Goal: Task Accomplishment & Management: Manage account settings

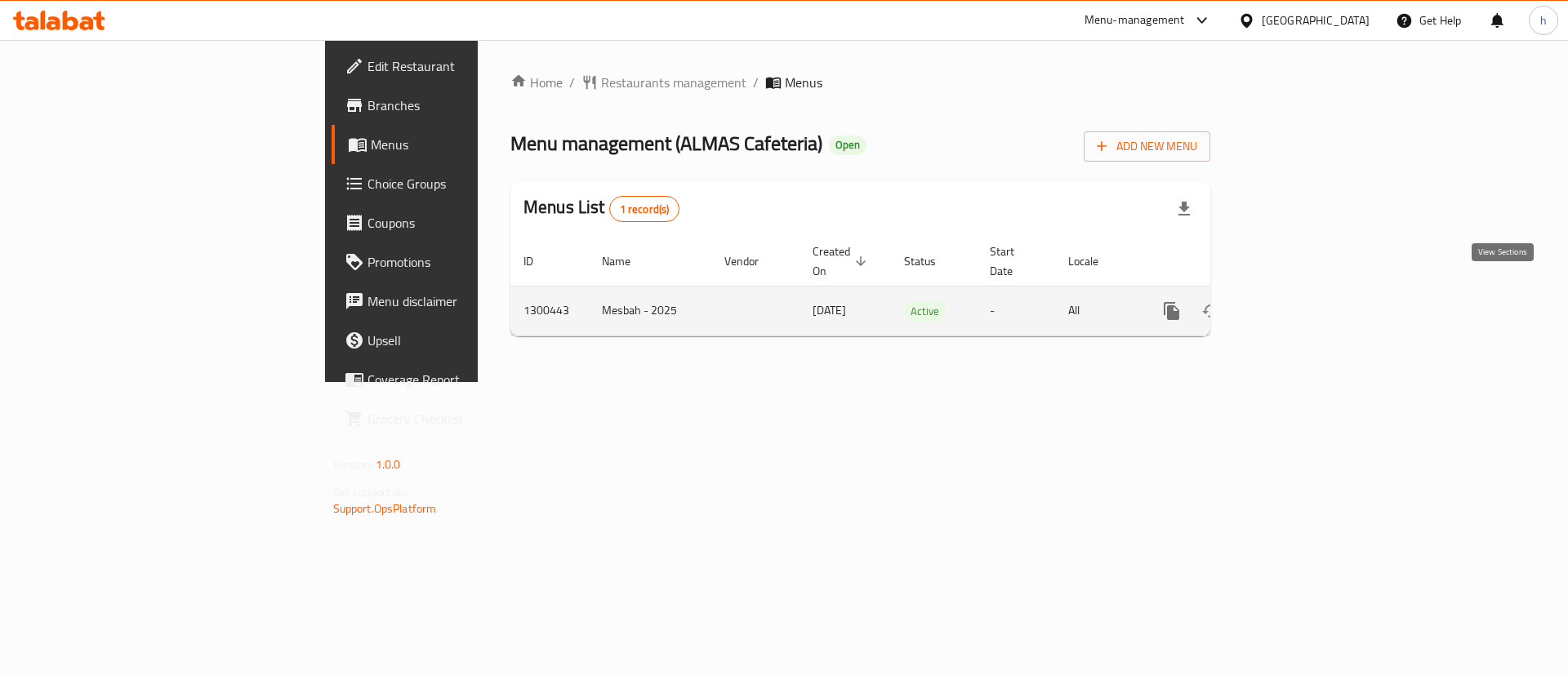
click at [1300, 302] on icon "enhanced table" at bounding box center [1289, 311] width 19 height 19
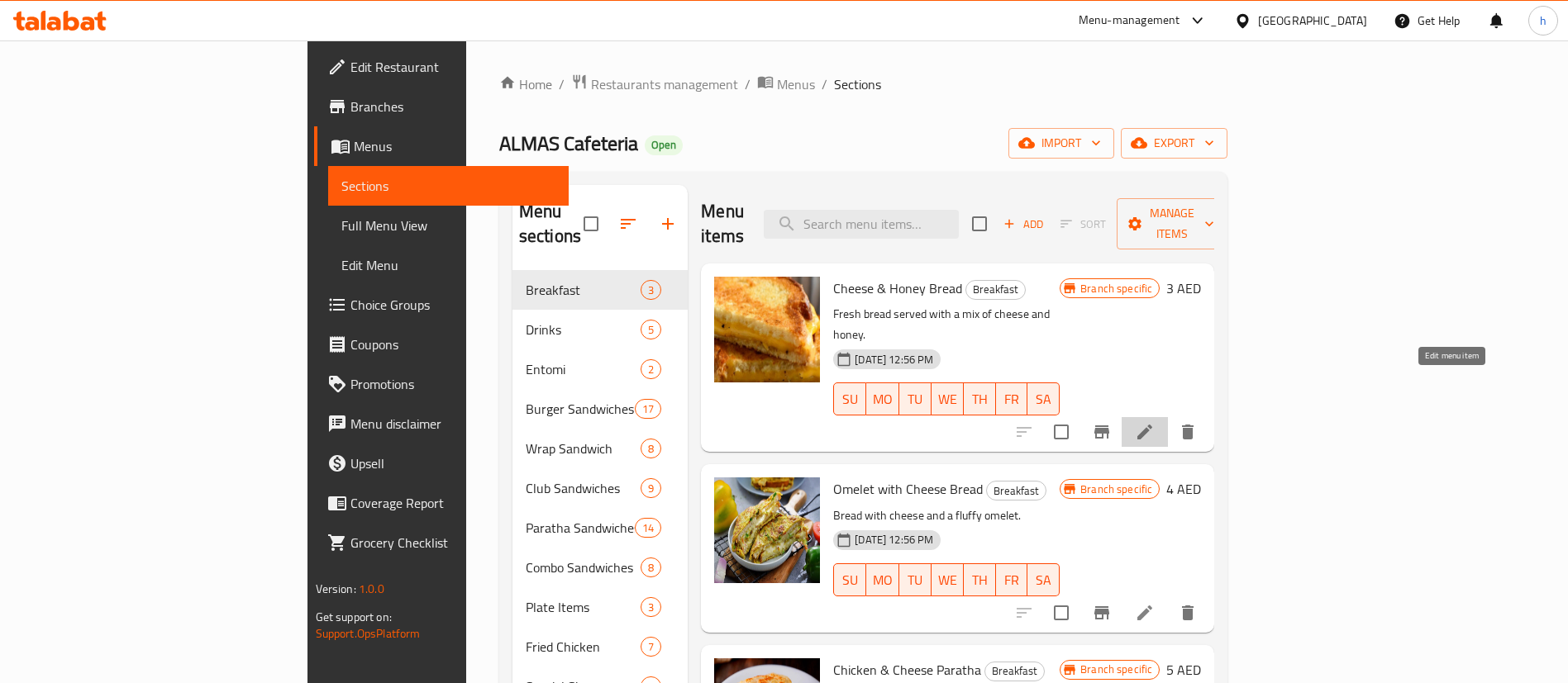
click at [1154, 422] on icon at bounding box center [1144, 431] width 19 height 19
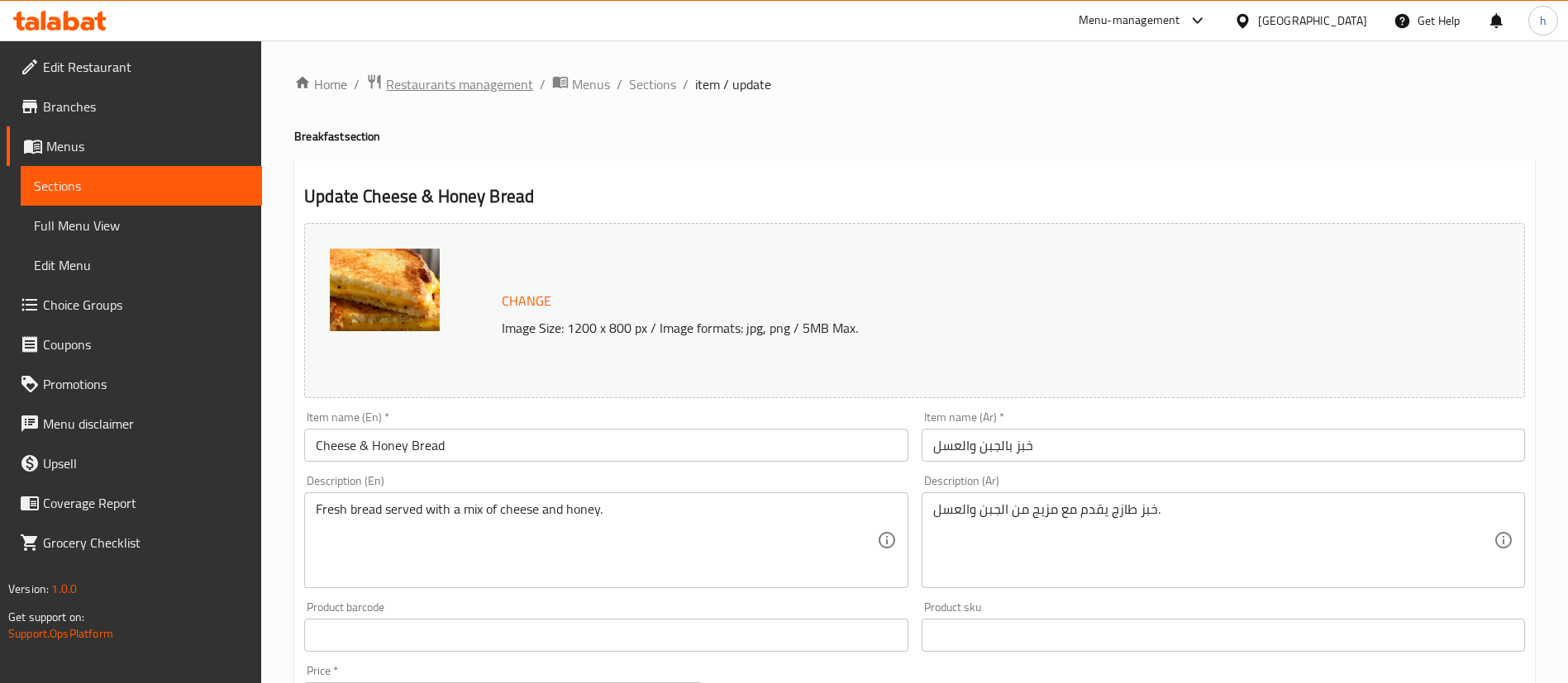
click at [415, 74] on span "Restaurants management" at bounding box center [459, 84] width 147 height 19
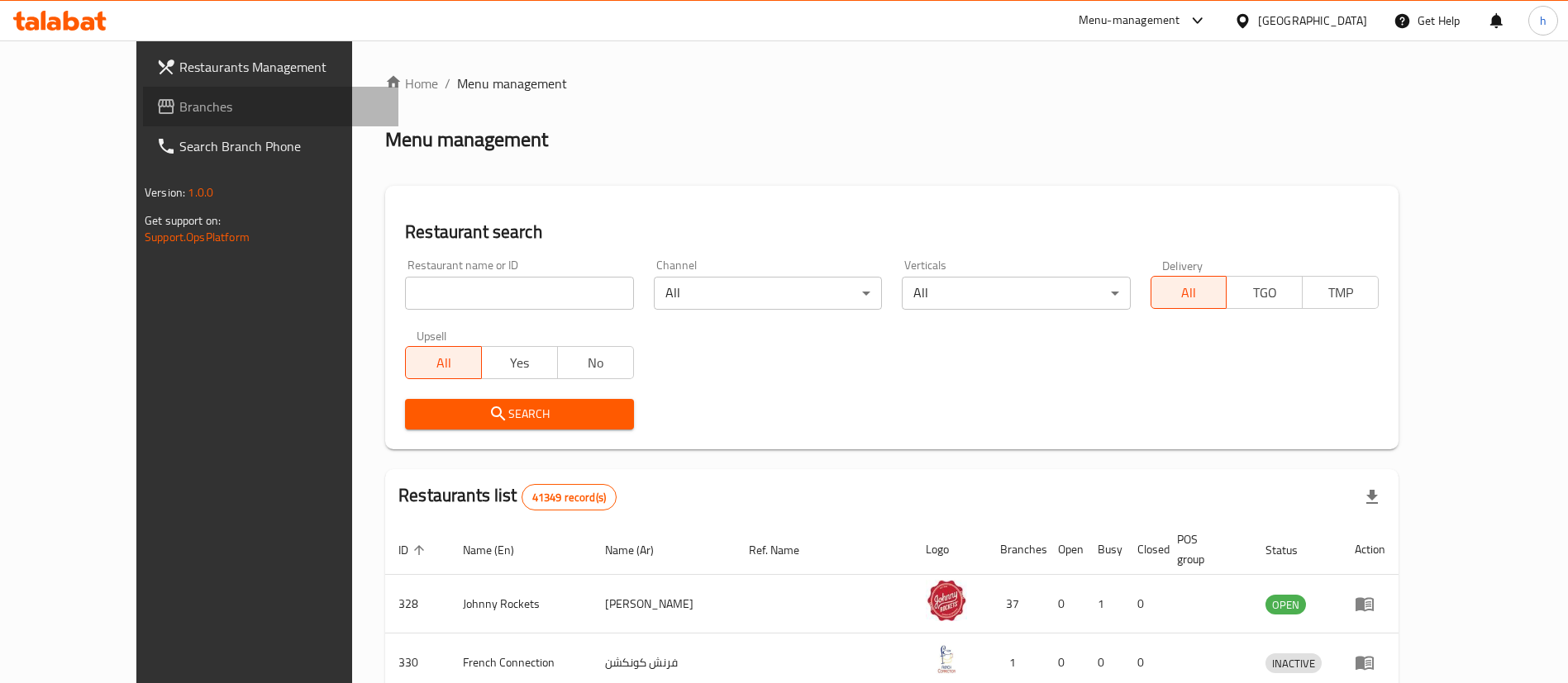
click at [179, 96] on span "Branches" at bounding box center [282, 106] width 206 height 19
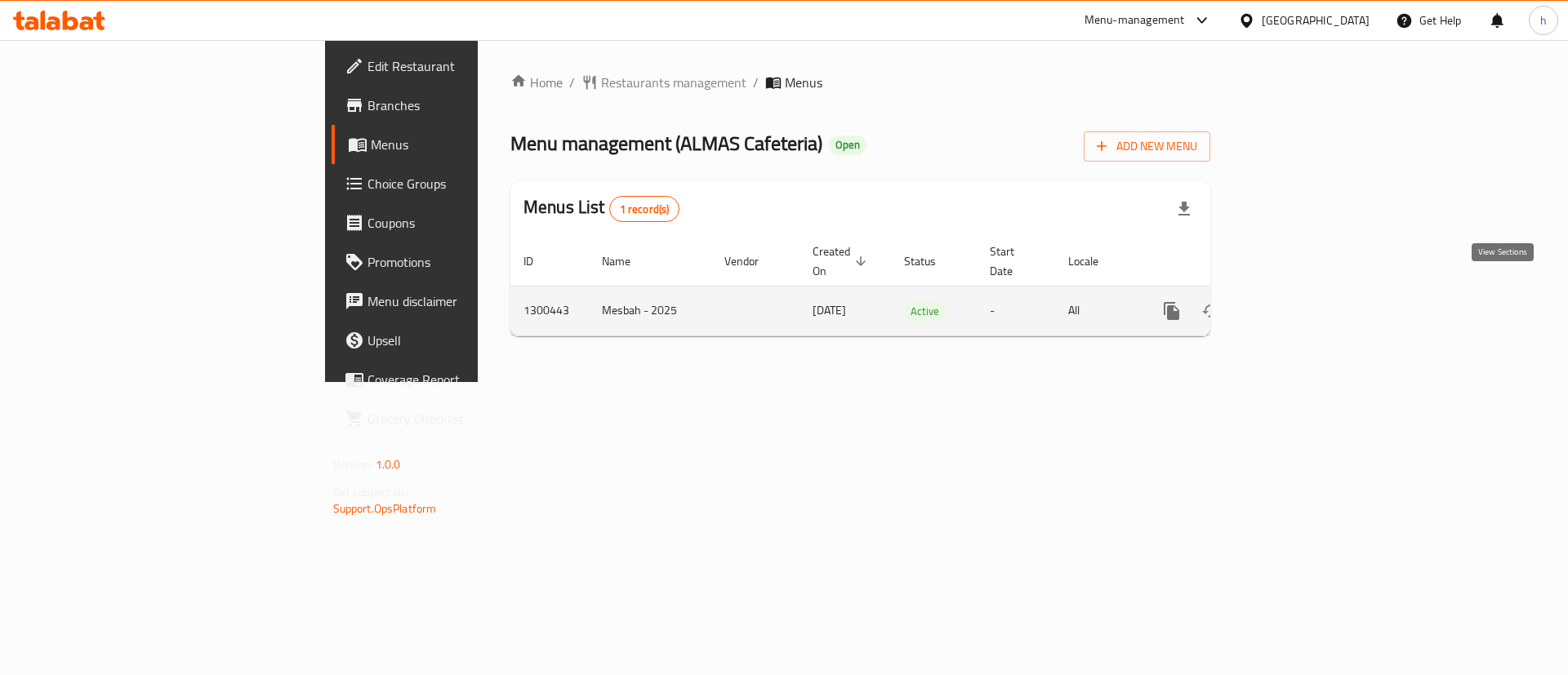
click at [1300, 302] on icon "enhanced table" at bounding box center [1289, 311] width 19 height 19
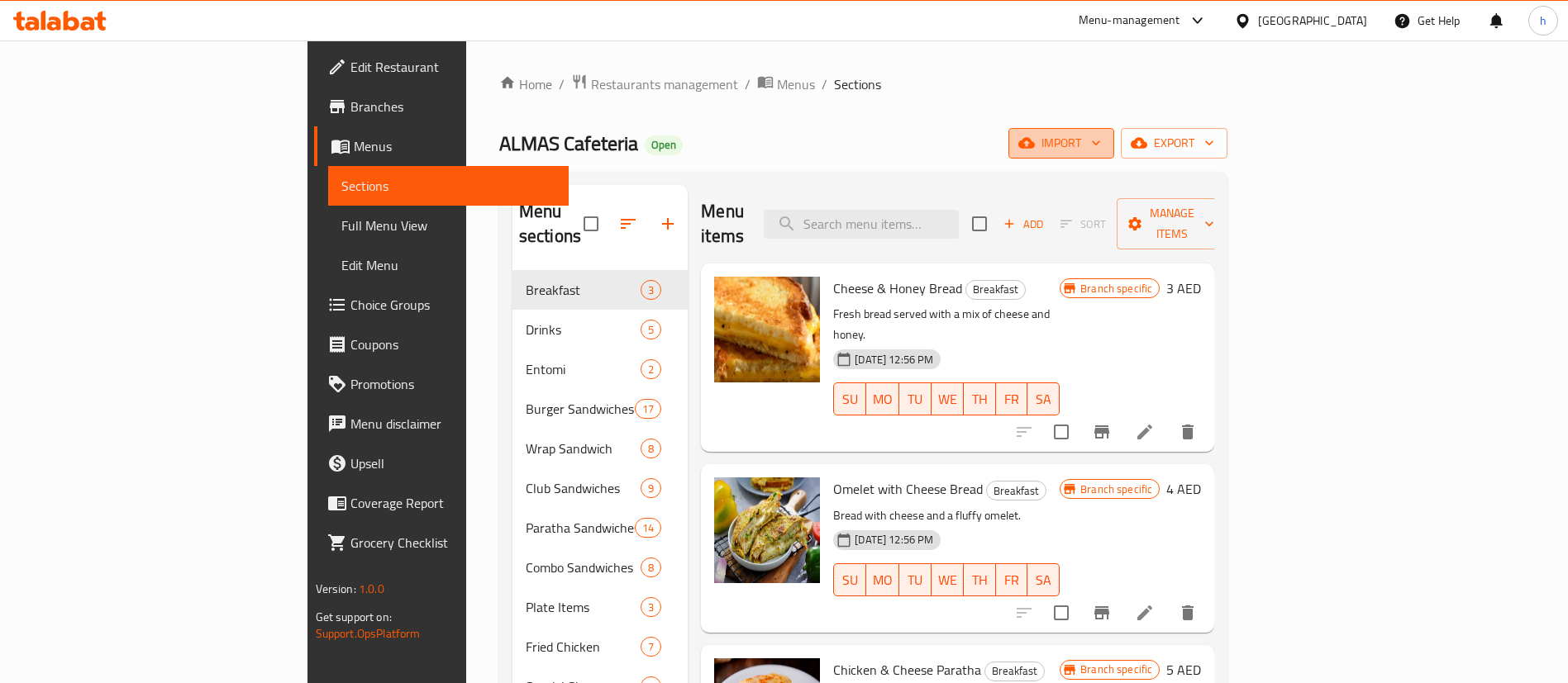
click at [1114, 151] on button "import" at bounding box center [1061, 143] width 106 height 30
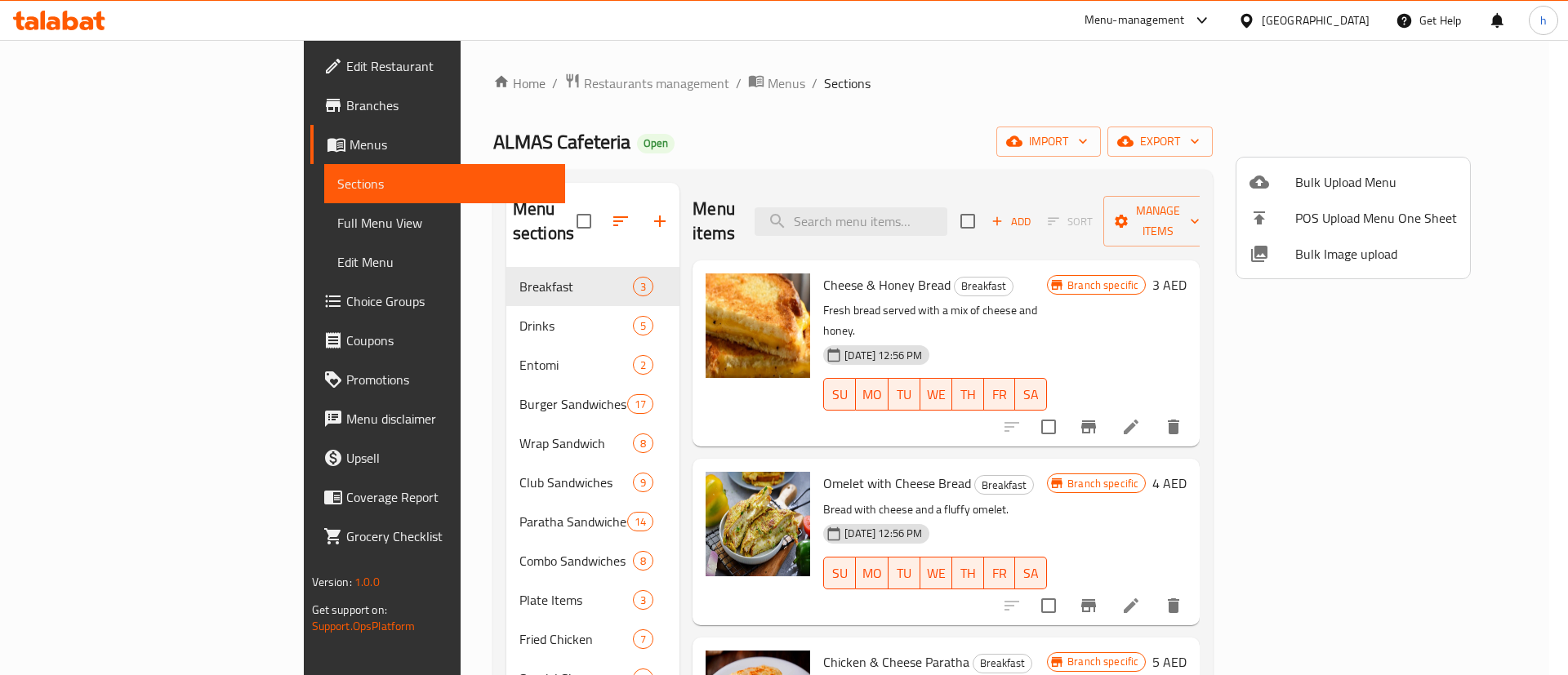
click at [1360, 111] on div at bounding box center [784, 338] width 1568 height 675
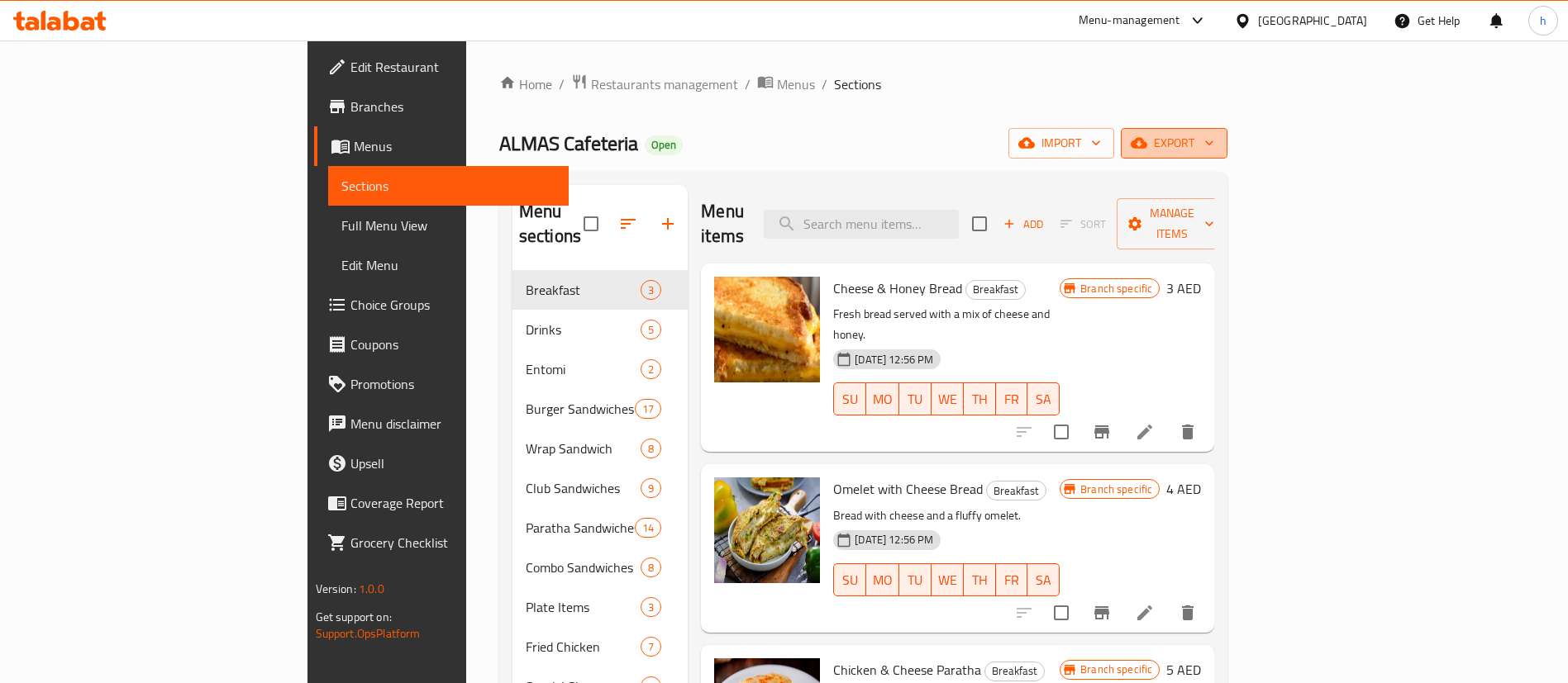
click at [1214, 151] on span "export" at bounding box center [1174, 143] width 80 height 20
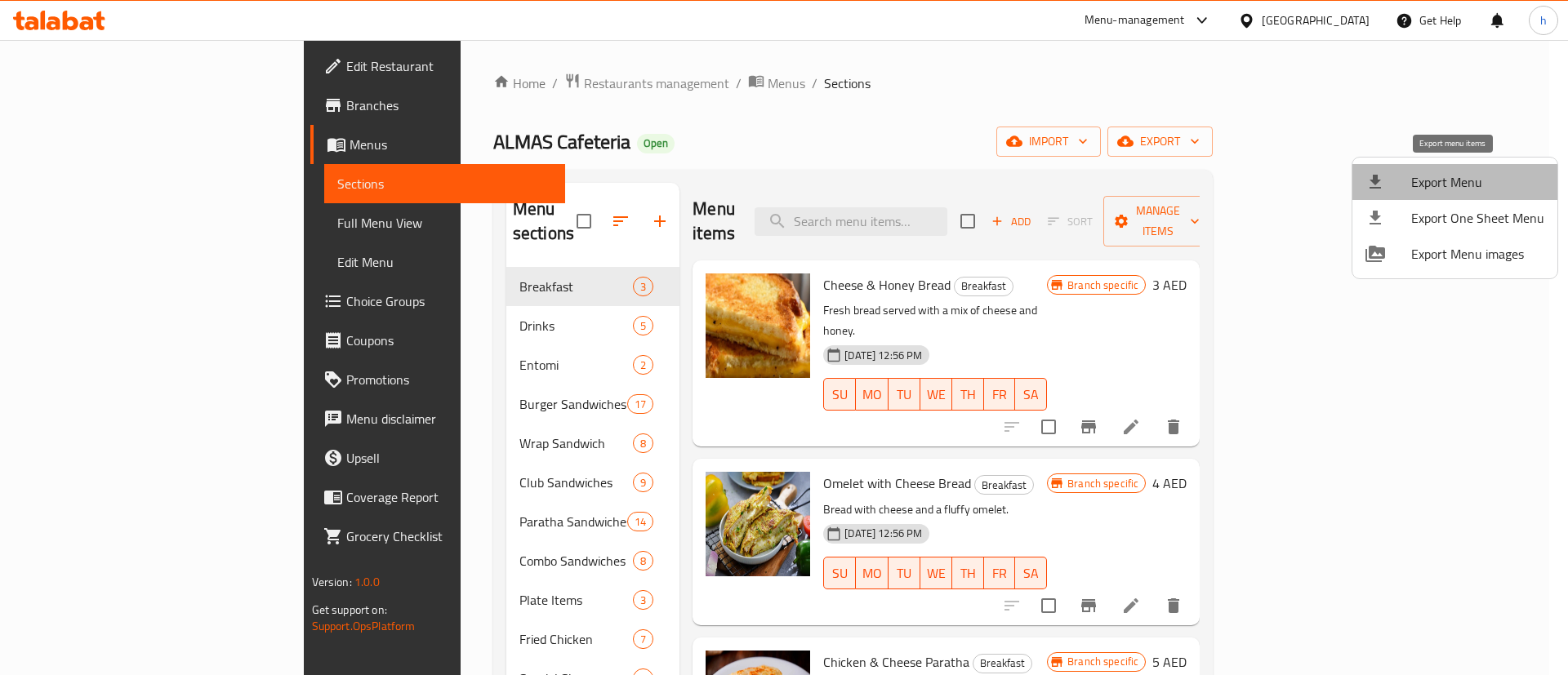
click at [1460, 172] on span "Export Menu" at bounding box center [1478, 181] width 133 height 19
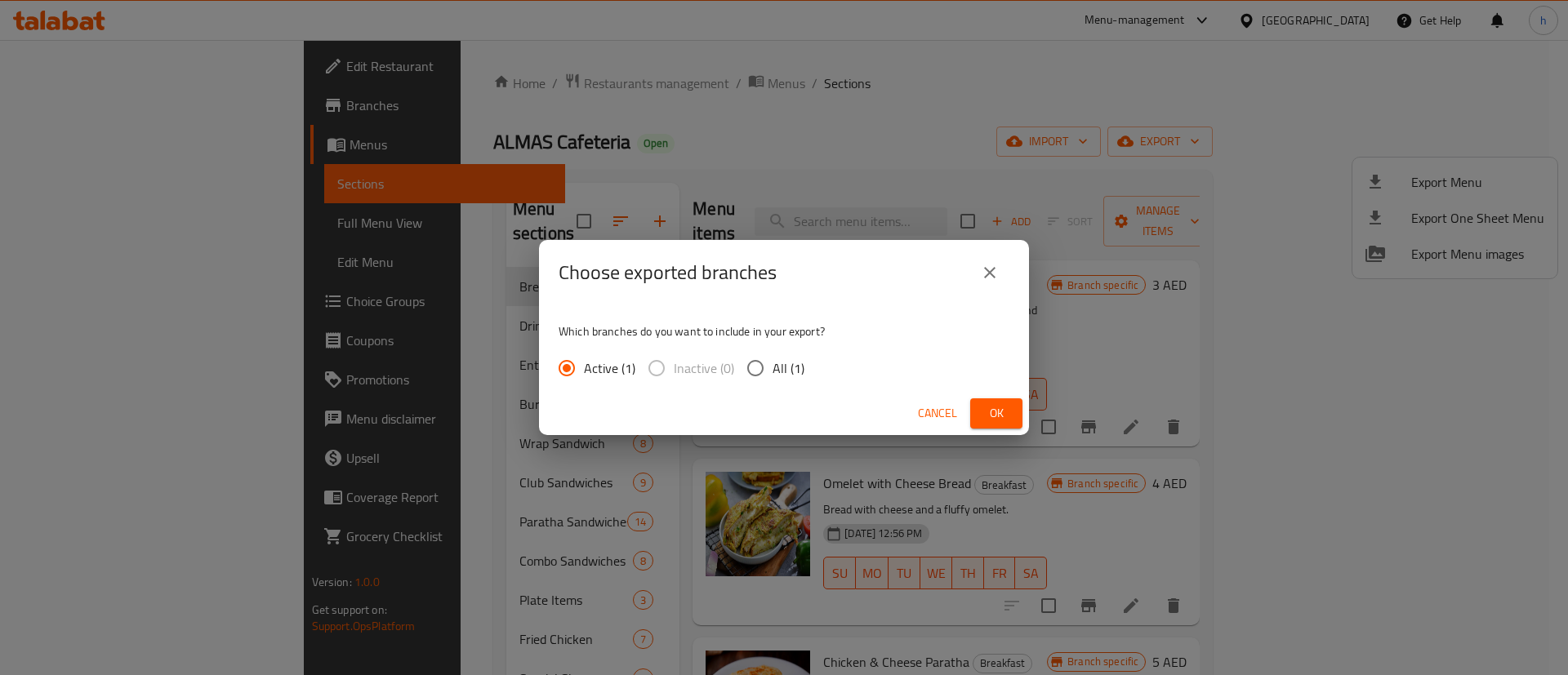
click at [801, 368] on span "All (1)" at bounding box center [788, 368] width 32 height 19
click at [772, 368] on input "All (1)" at bounding box center [755, 368] width 34 height 34
radio input "true"
click at [990, 274] on icon "close" at bounding box center [990, 272] width 19 height 19
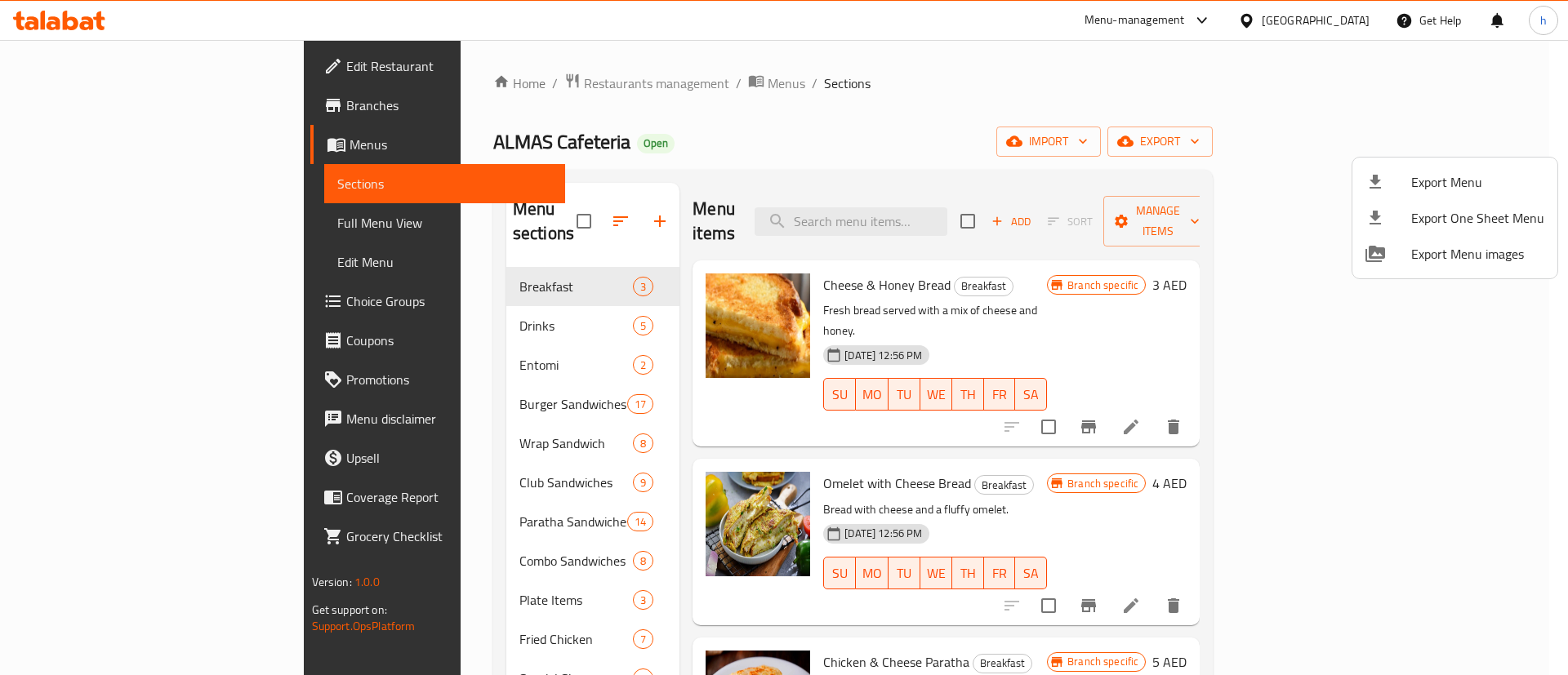
click at [1139, 155] on div at bounding box center [784, 338] width 1568 height 675
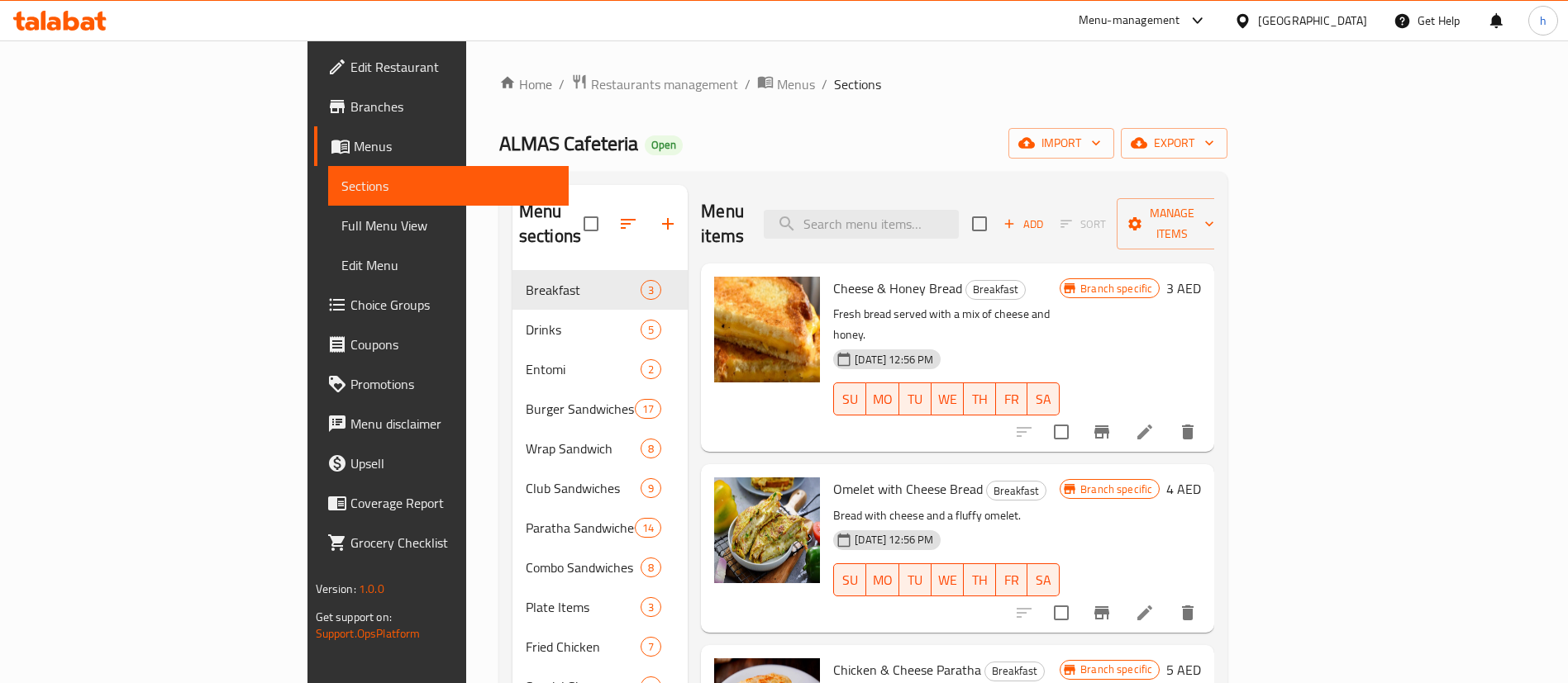
click at [328, 237] on link "Full Menu View" at bounding box center [448, 225] width 241 height 40
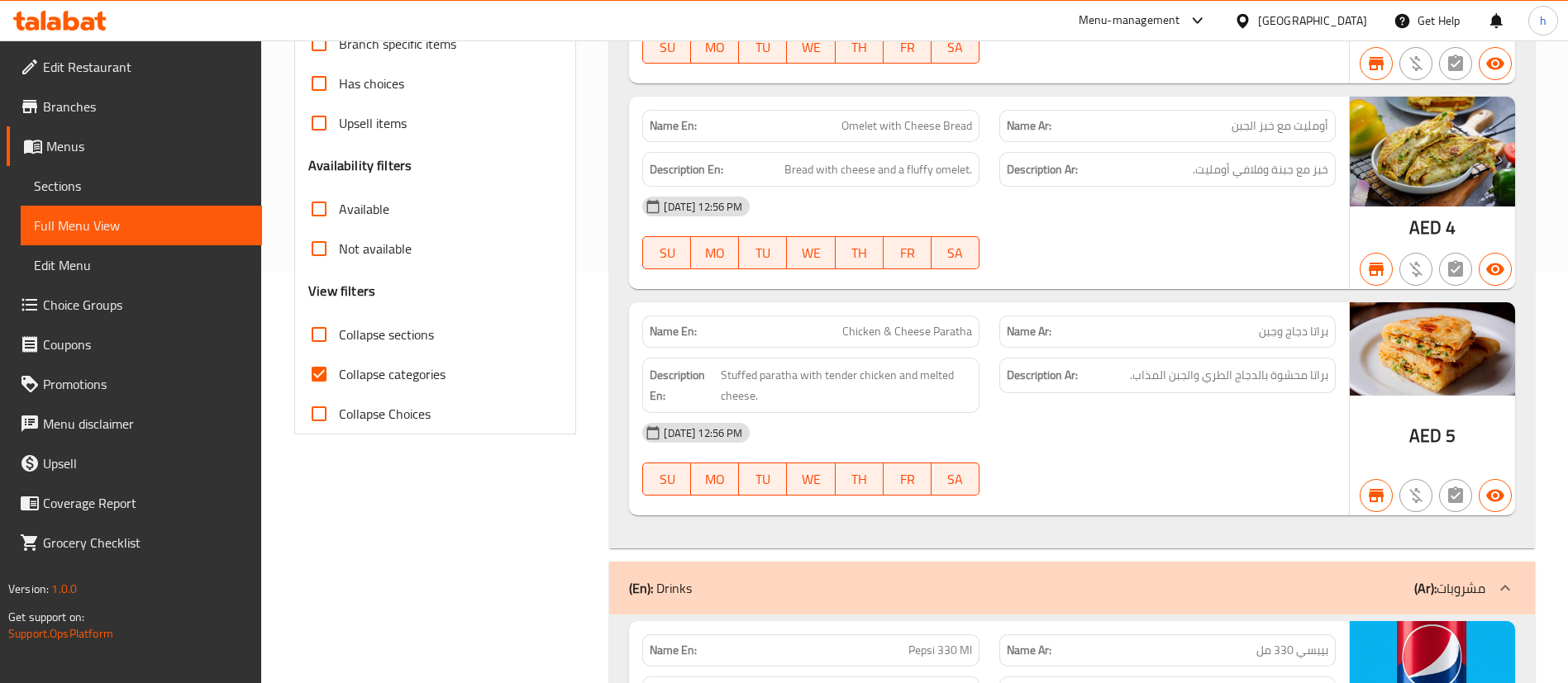
scroll to position [372, 0]
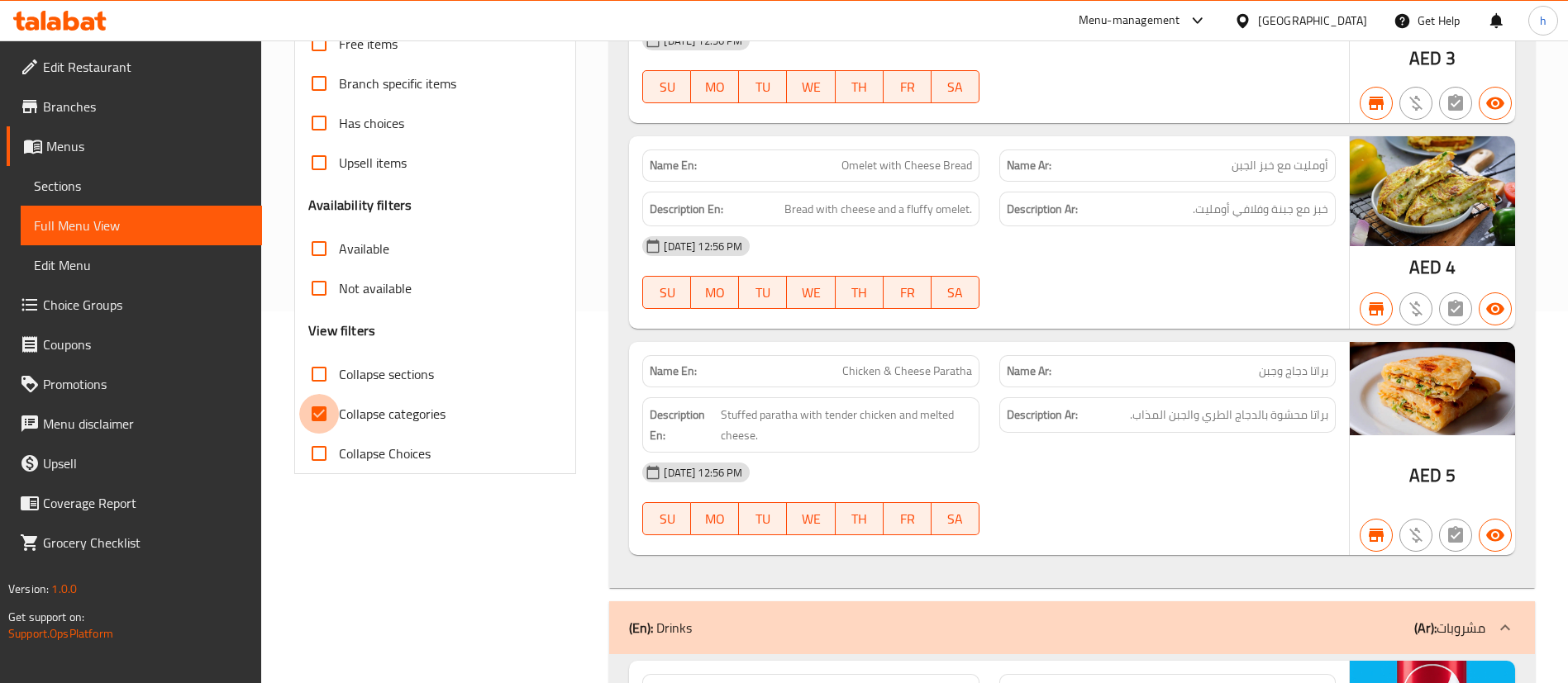
click at [324, 411] on input "Collapse categories" at bounding box center [319, 413] width 40 height 40
checkbox input "false"
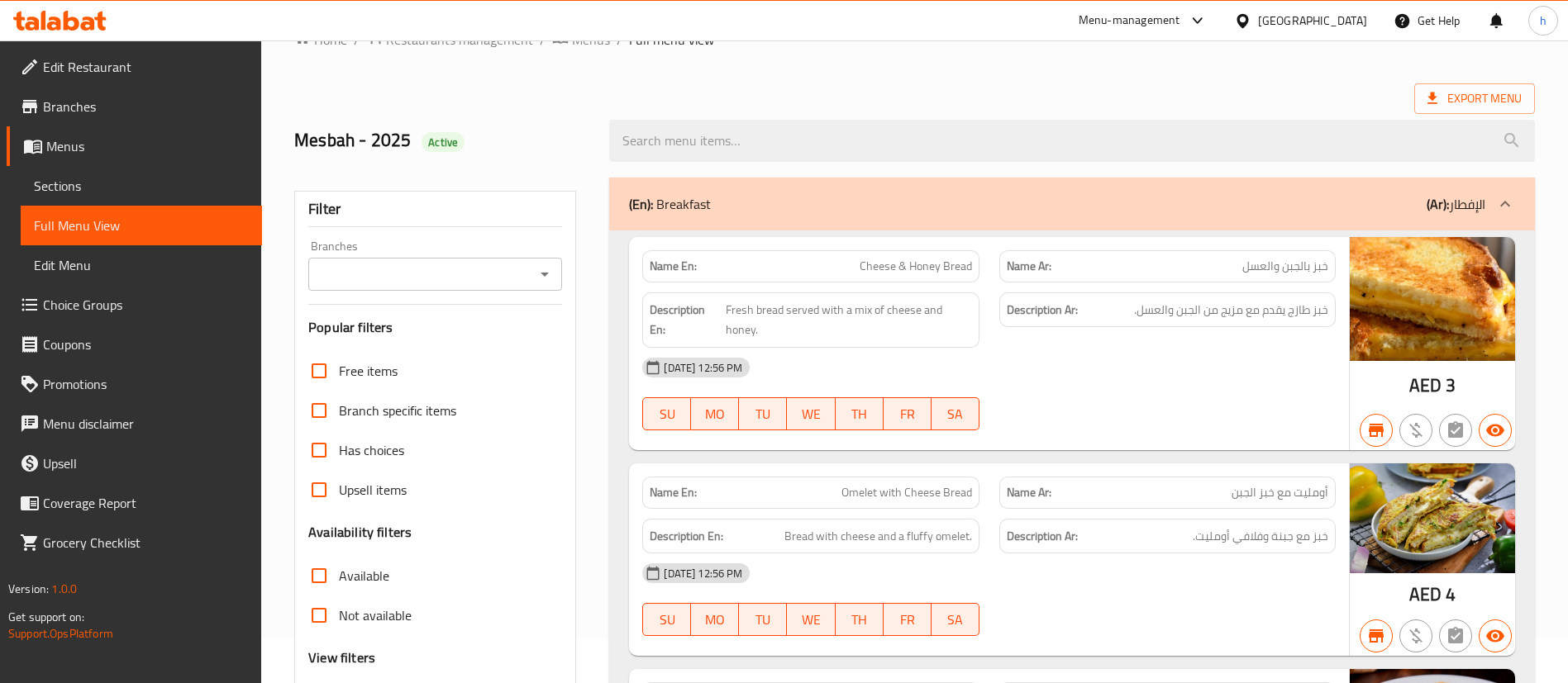
scroll to position [0, 0]
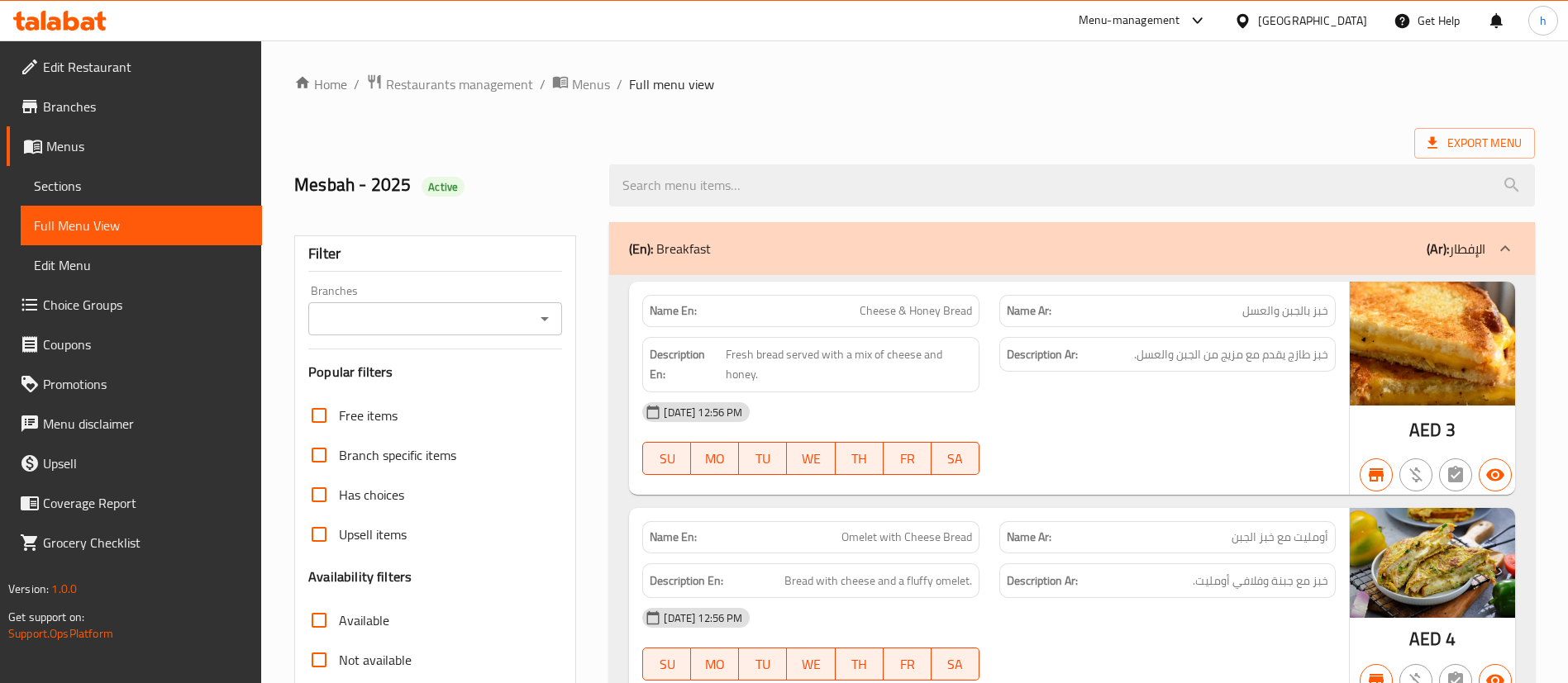
click at [90, 12] on icon at bounding box center [60, 20] width 93 height 19
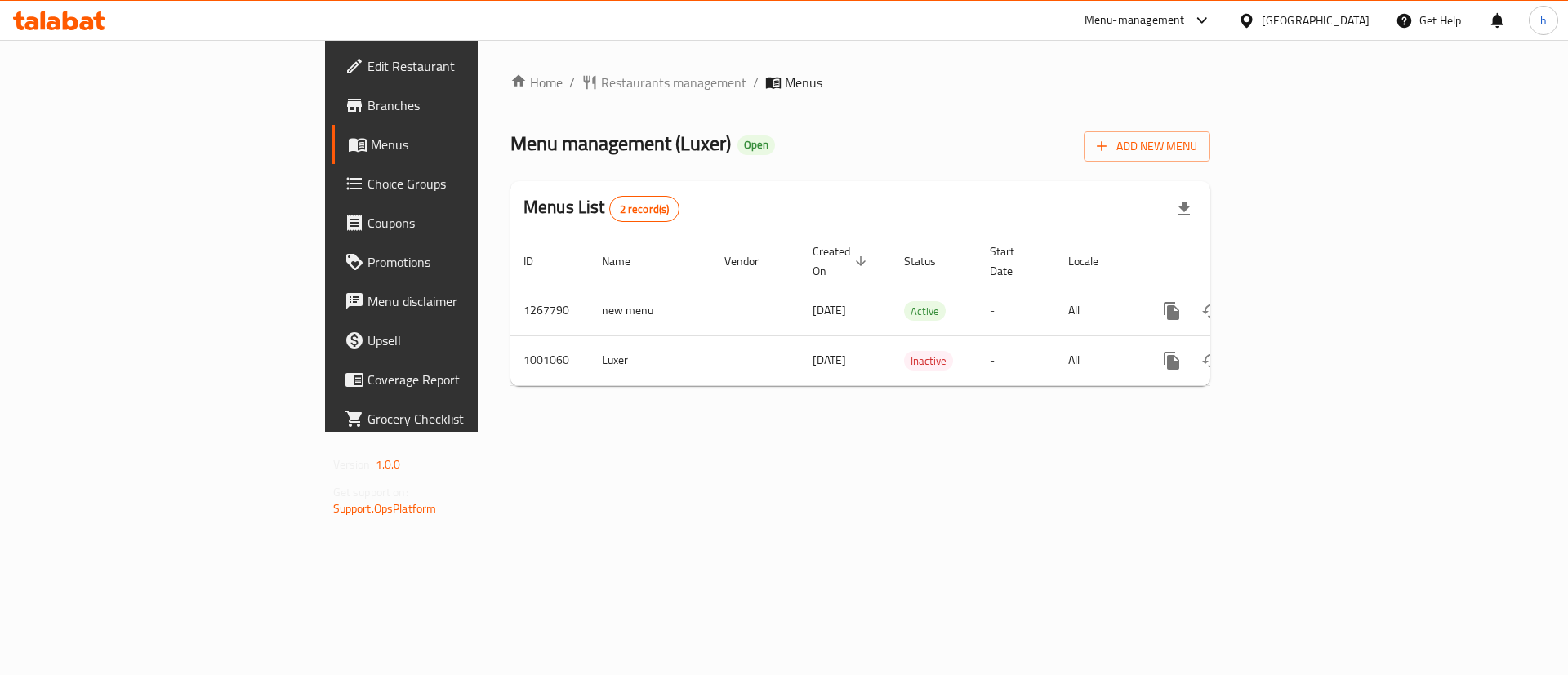
click at [332, 123] on link "Branches" at bounding box center [460, 105] width 256 height 39
click at [1198, 136] on span "Add New Menu" at bounding box center [1147, 146] width 100 height 20
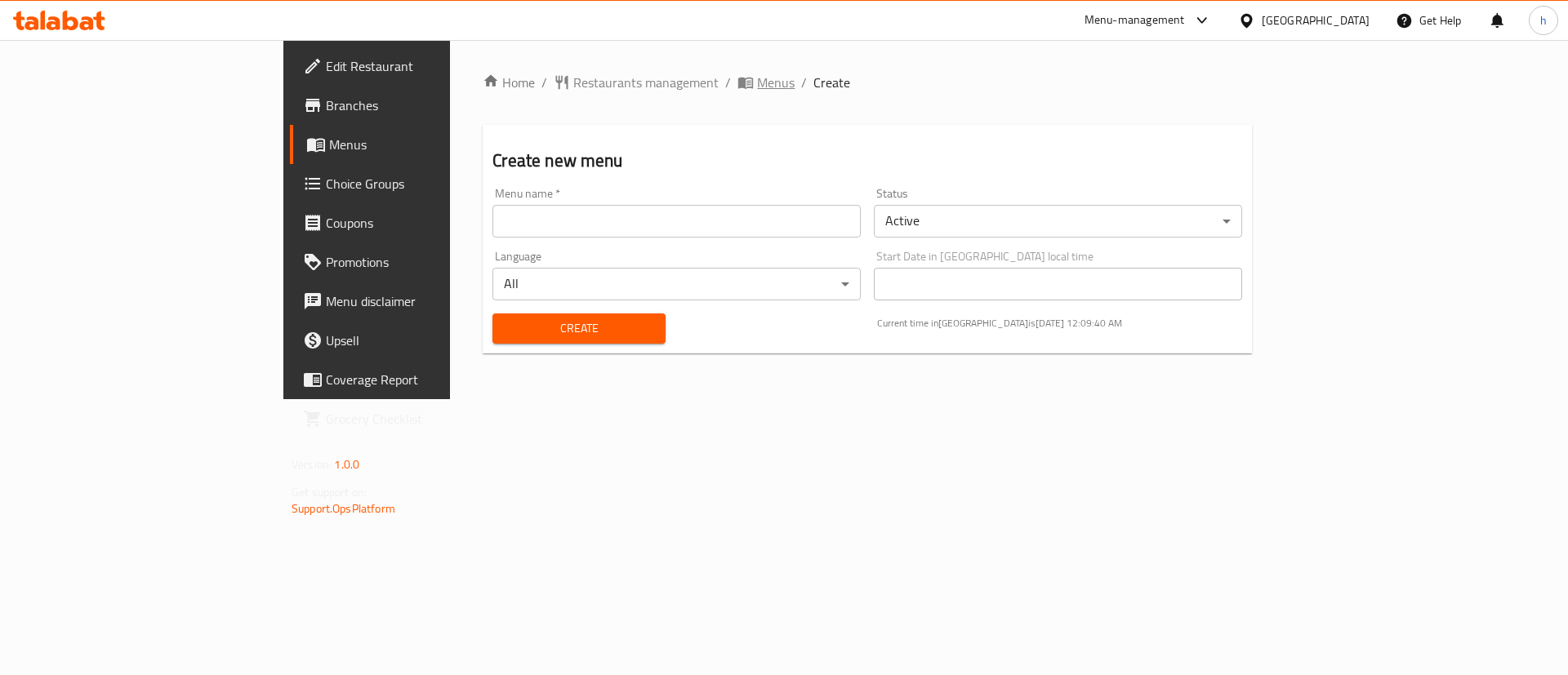
click at [757, 80] on span "Menus" at bounding box center [776, 82] width 38 height 19
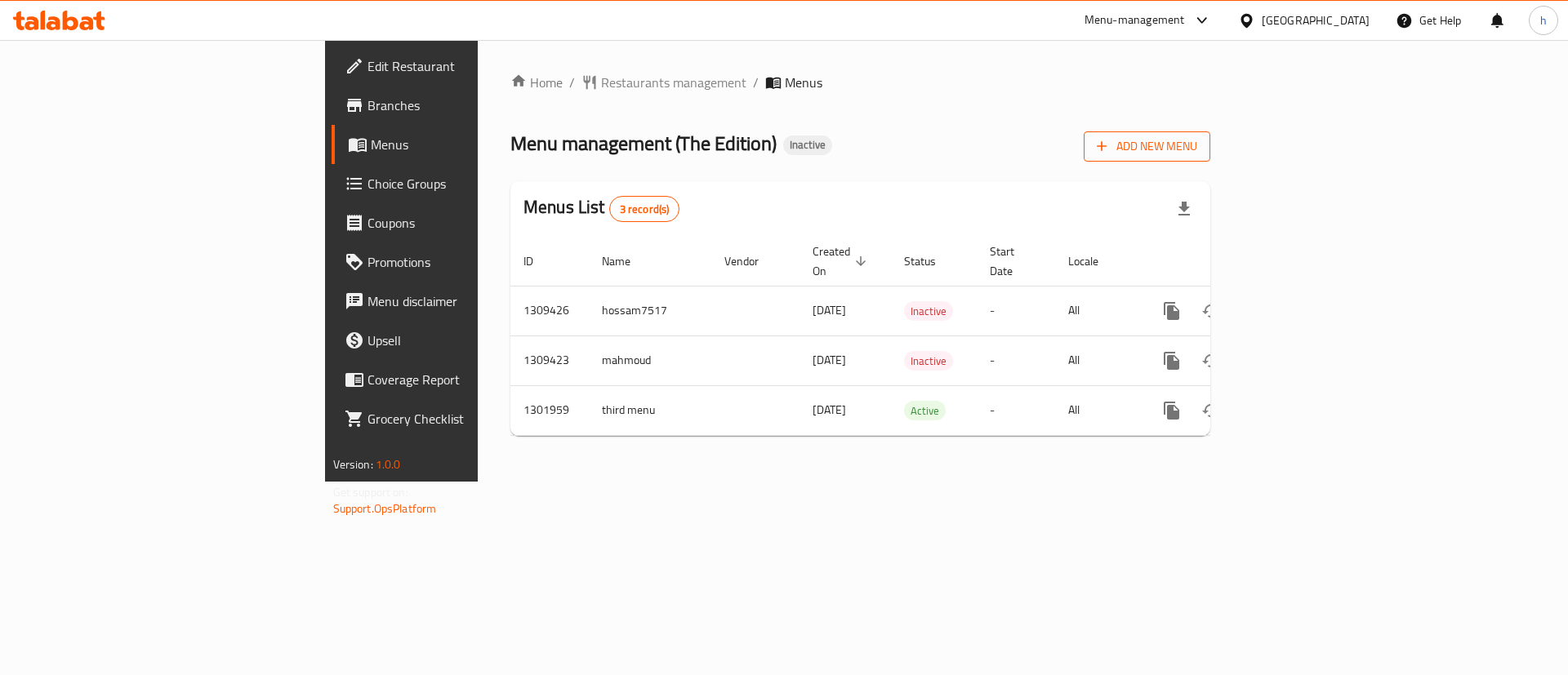
click at [1198, 156] on span "Add New Menu" at bounding box center [1147, 146] width 100 height 20
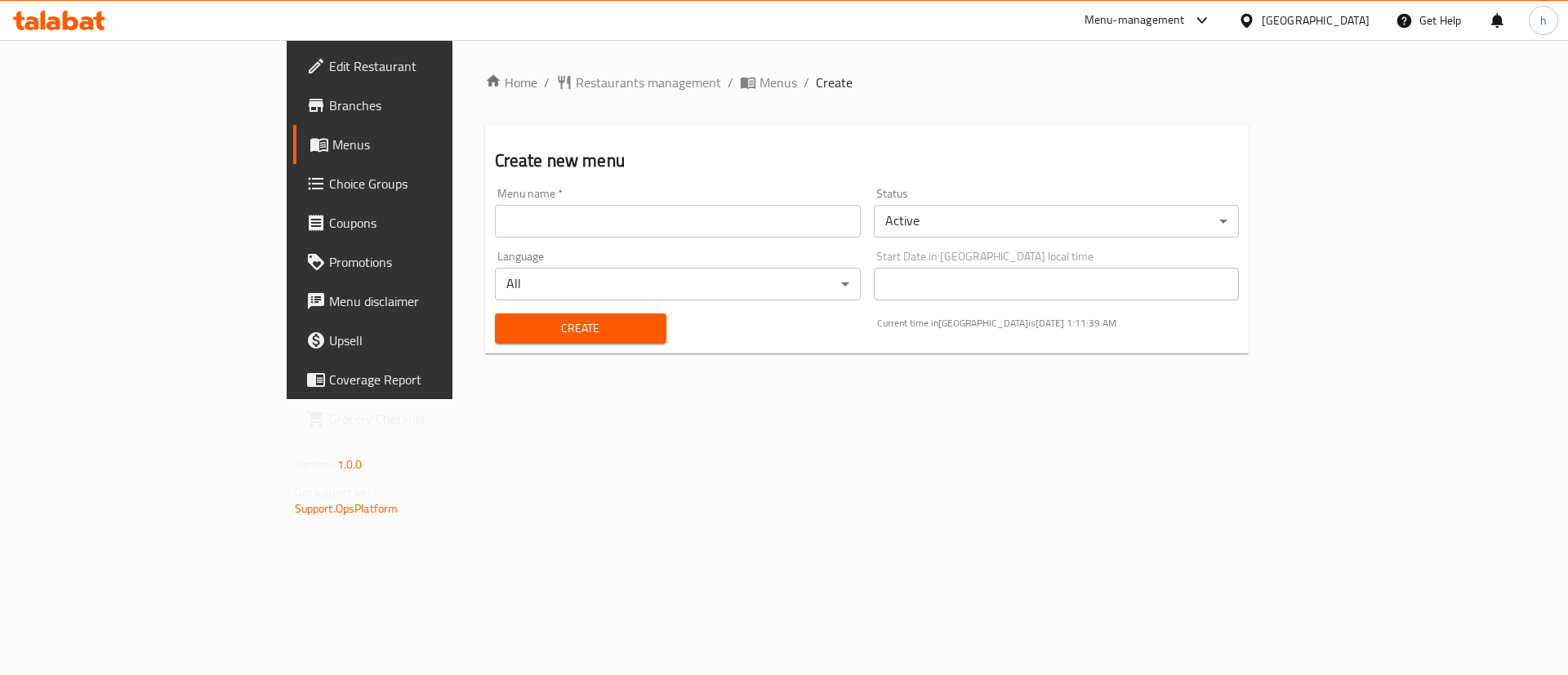
click at [812, 230] on input "text" at bounding box center [678, 221] width 366 height 33
type input "15-9"
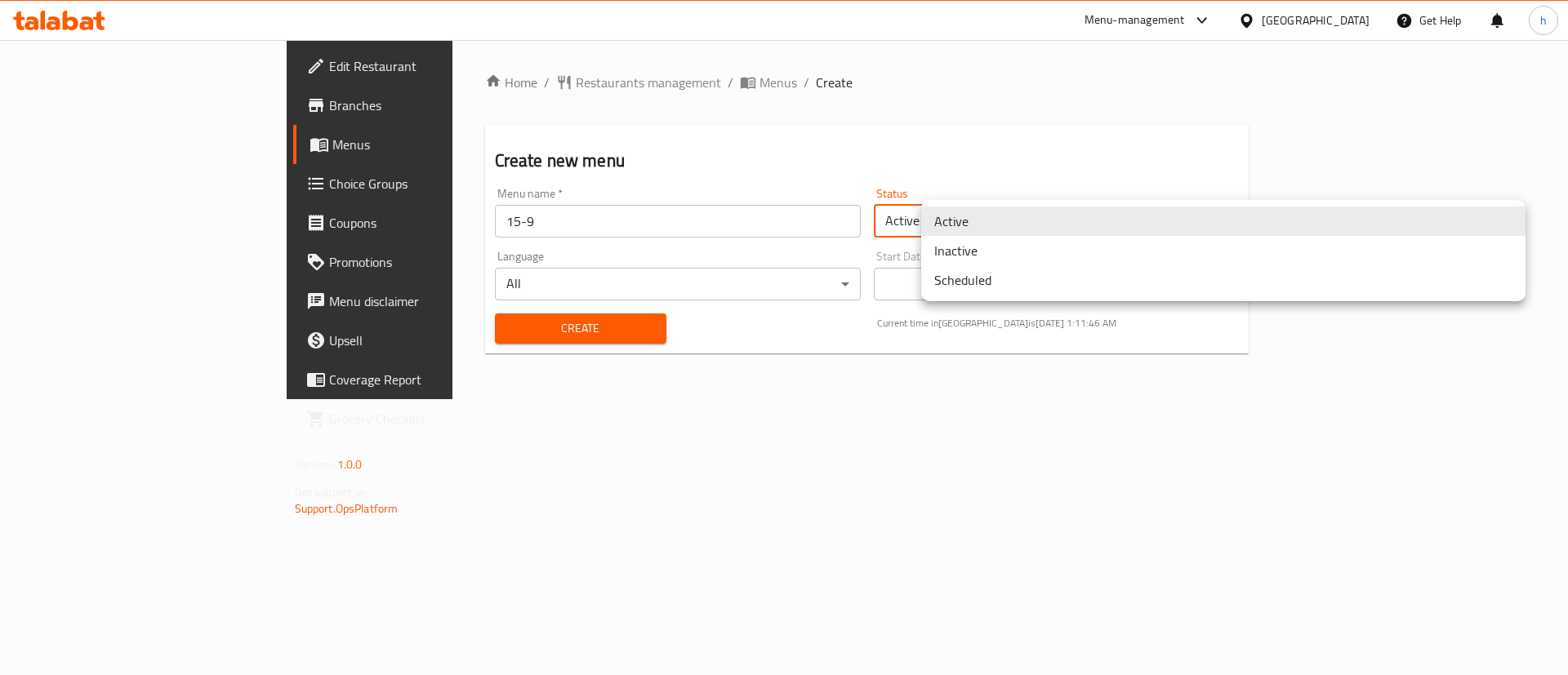
click at [990, 223] on body "​ Menu-management [GEOGRAPHIC_DATA] Get Help h Edit Restaurant Branches Menus C…" at bounding box center [784, 358] width 1568 height 635
click at [951, 504] on div at bounding box center [784, 338] width 1568 height 675
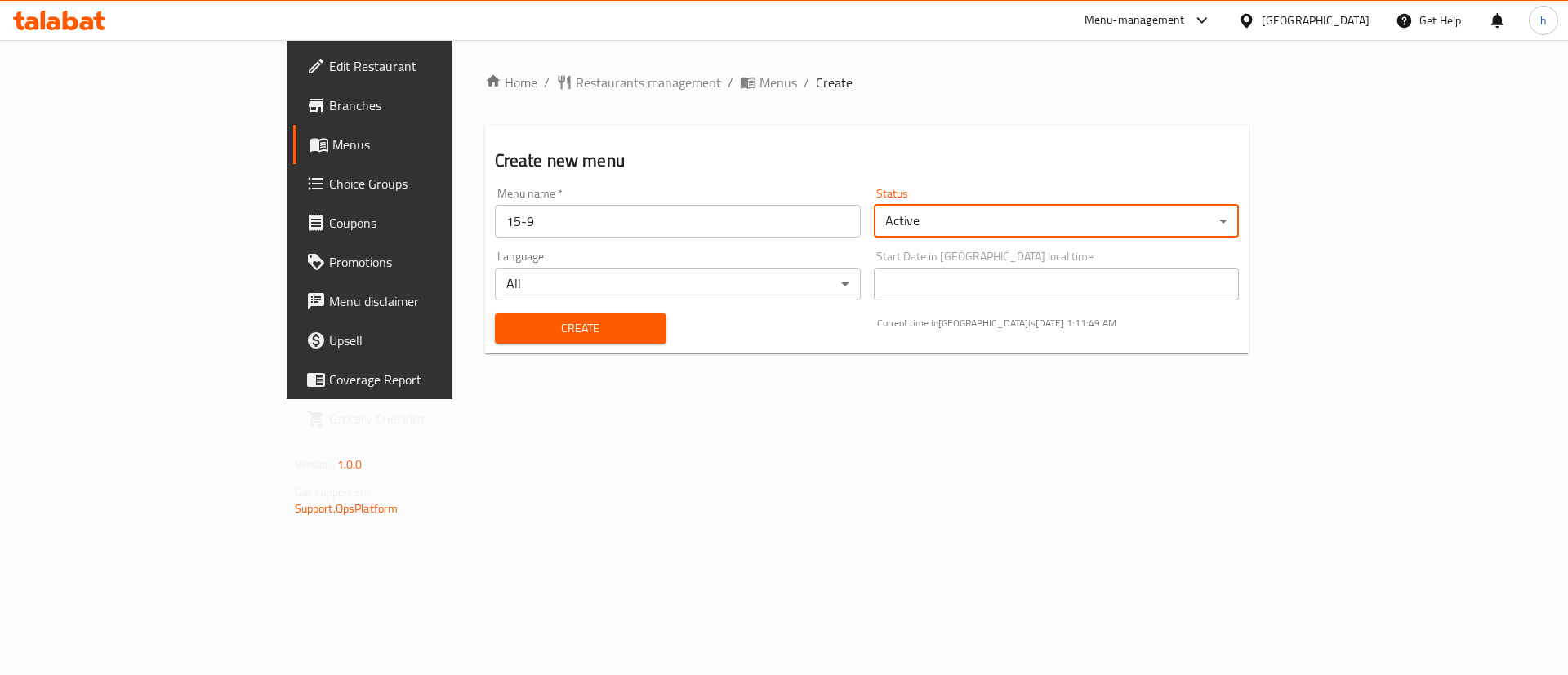
click at [508, 327] on span "Create" at bounding box center [581, 328] width 145 height 20
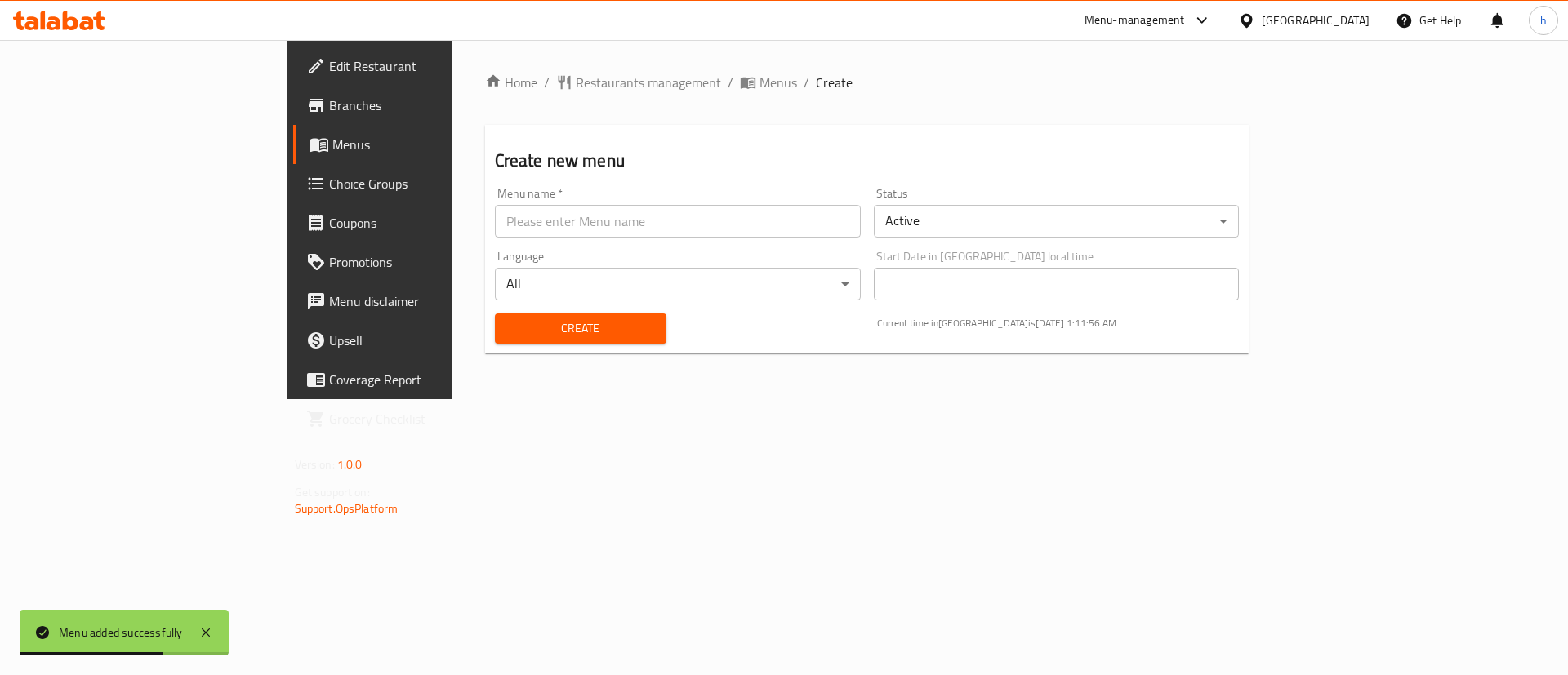
click at [333, 154] on span "Menus" at bounding box center [434, 144] width 203 height 19
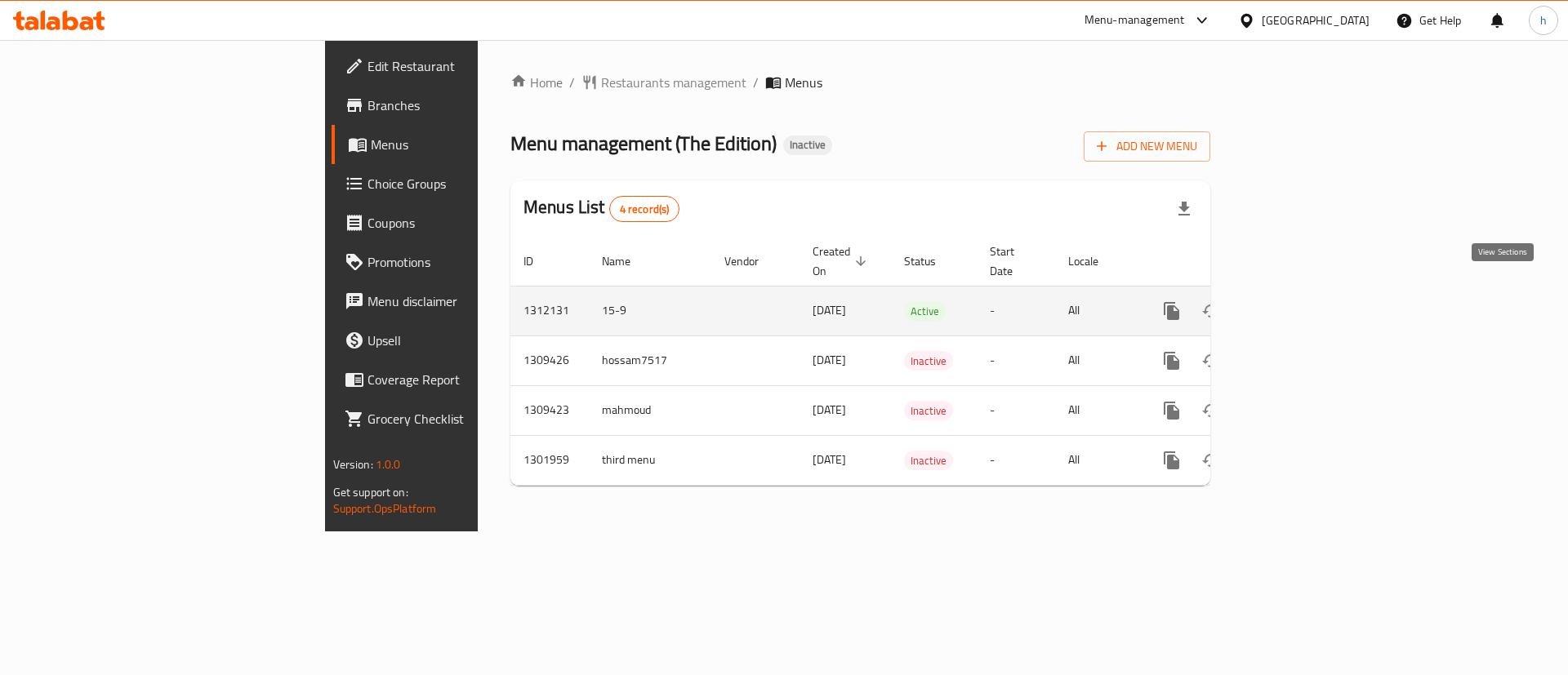
click at [1300, 302] on icon "enhanced table" at bounding box center [1289, 311] width 19 height 19
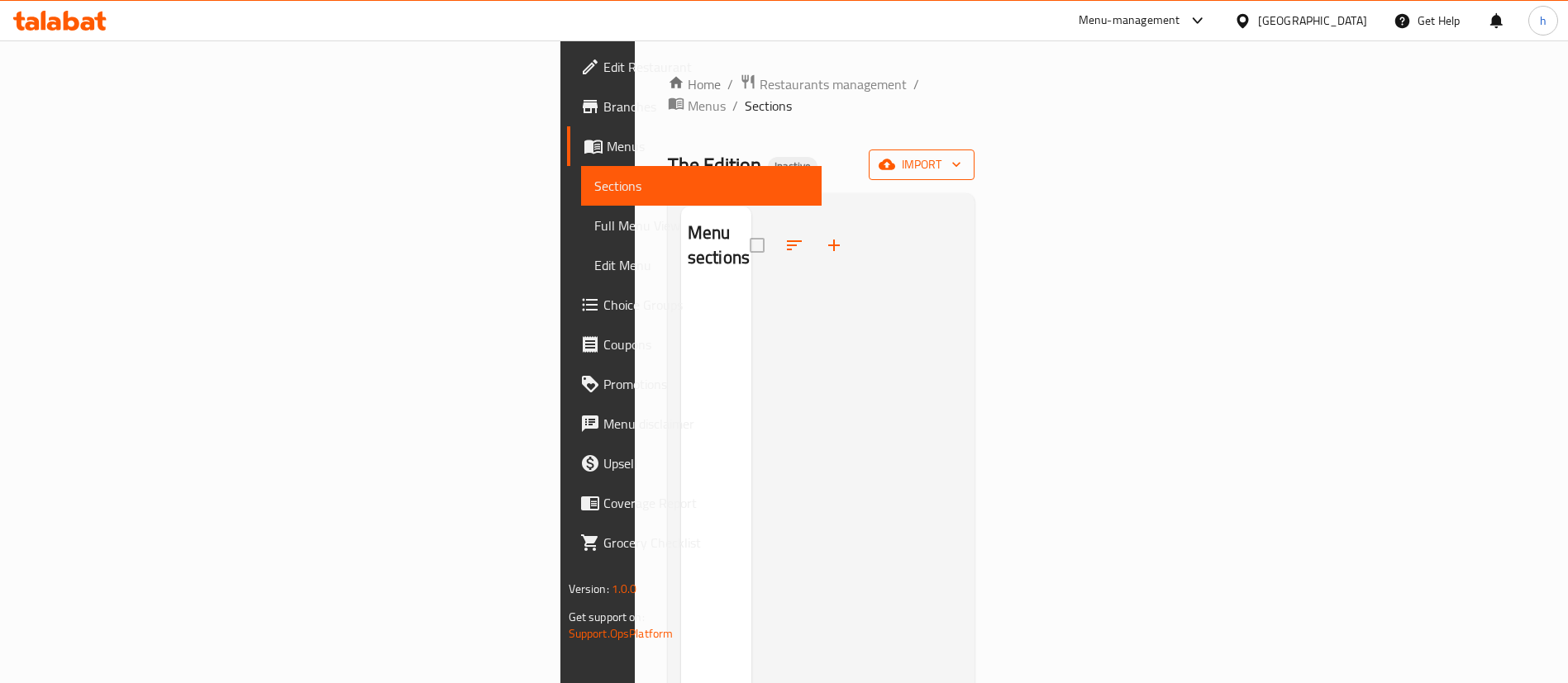
click at [961, 155] on span "import" at bounding box center [922, 165] width 79 height 20
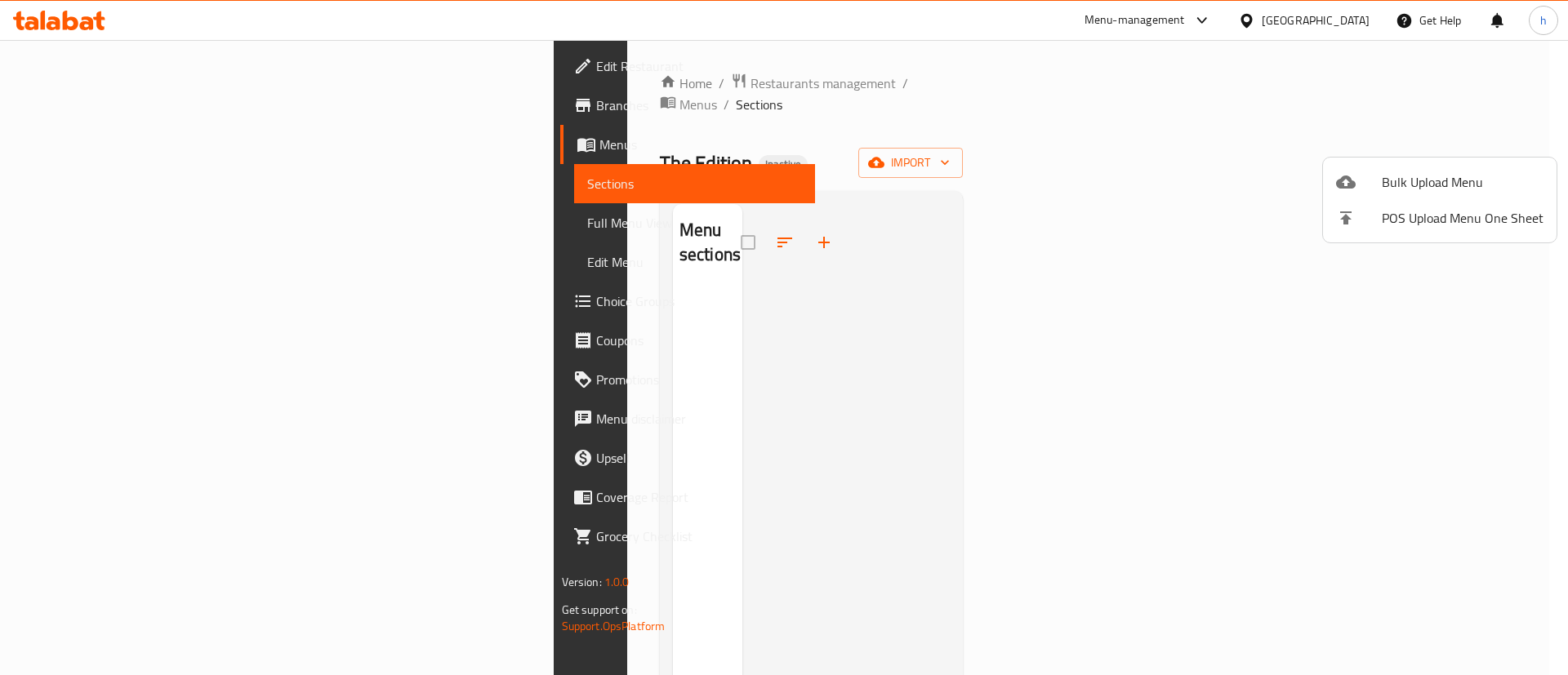
click at [78, 152] on div at bounding box center [784, 338] width 1568 height 675
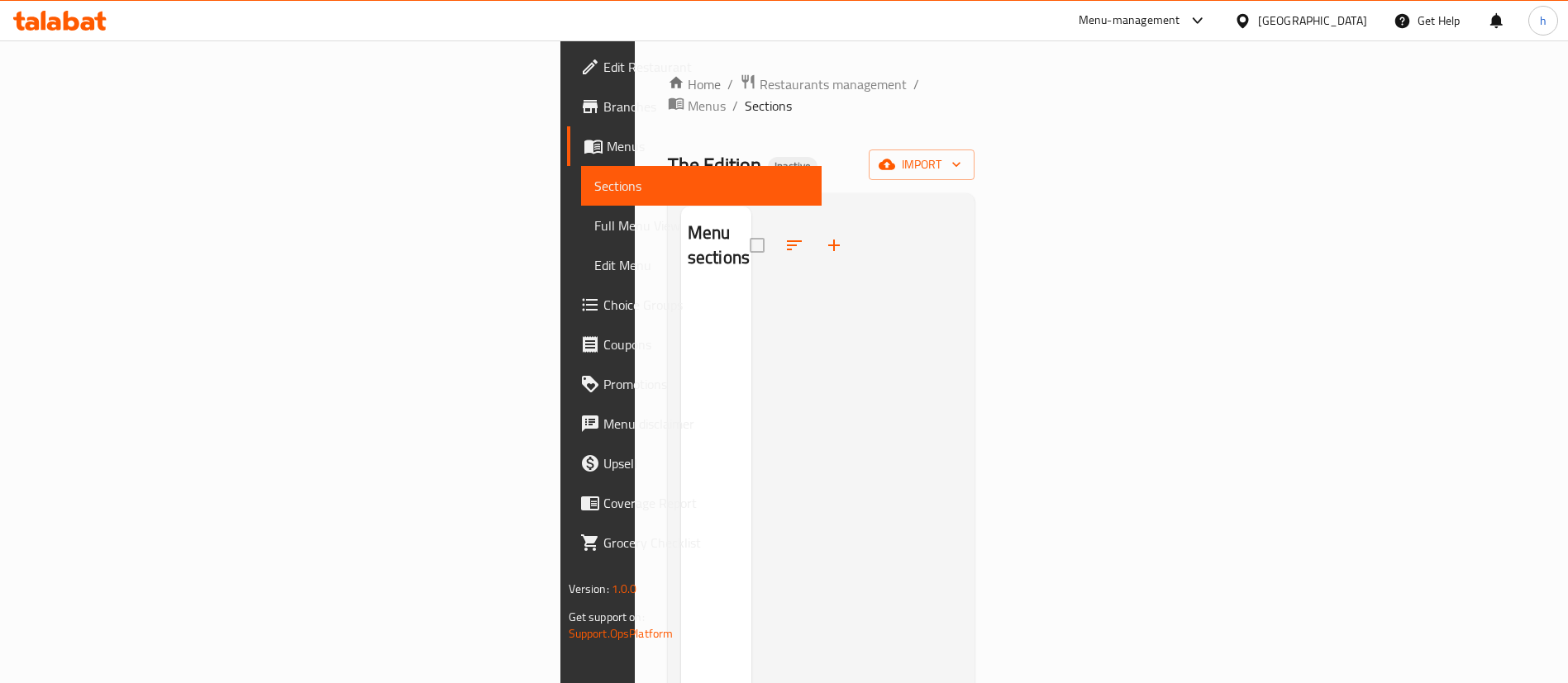
click at [606, 140] on span "Menus" at bounding box center [707, 145] width 202 height 19
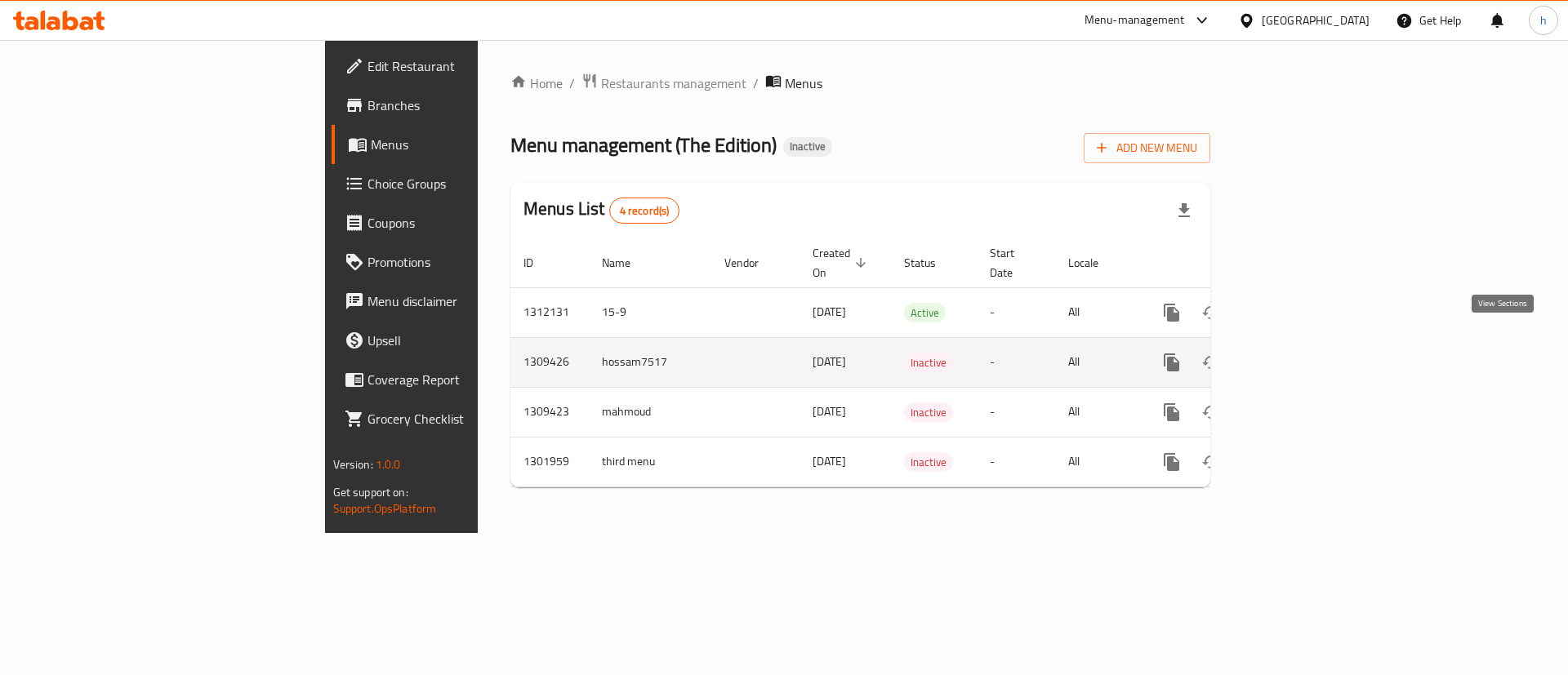
click at [1309, 348] on link "enhanced table" at bounding box center [1290, 362] width 39 height 39
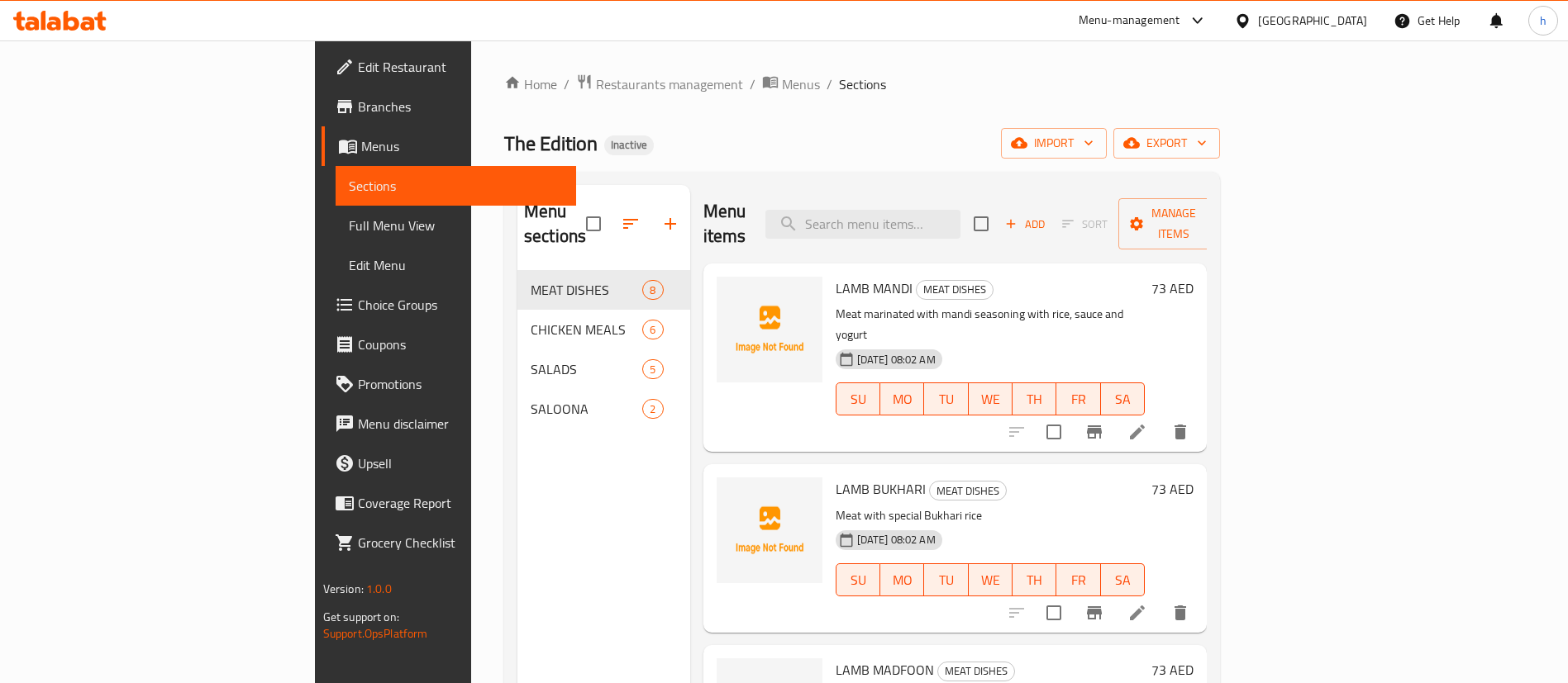
click at [361, 148] on span "Menus" at bounding box center [462, 145] width 202 height 19
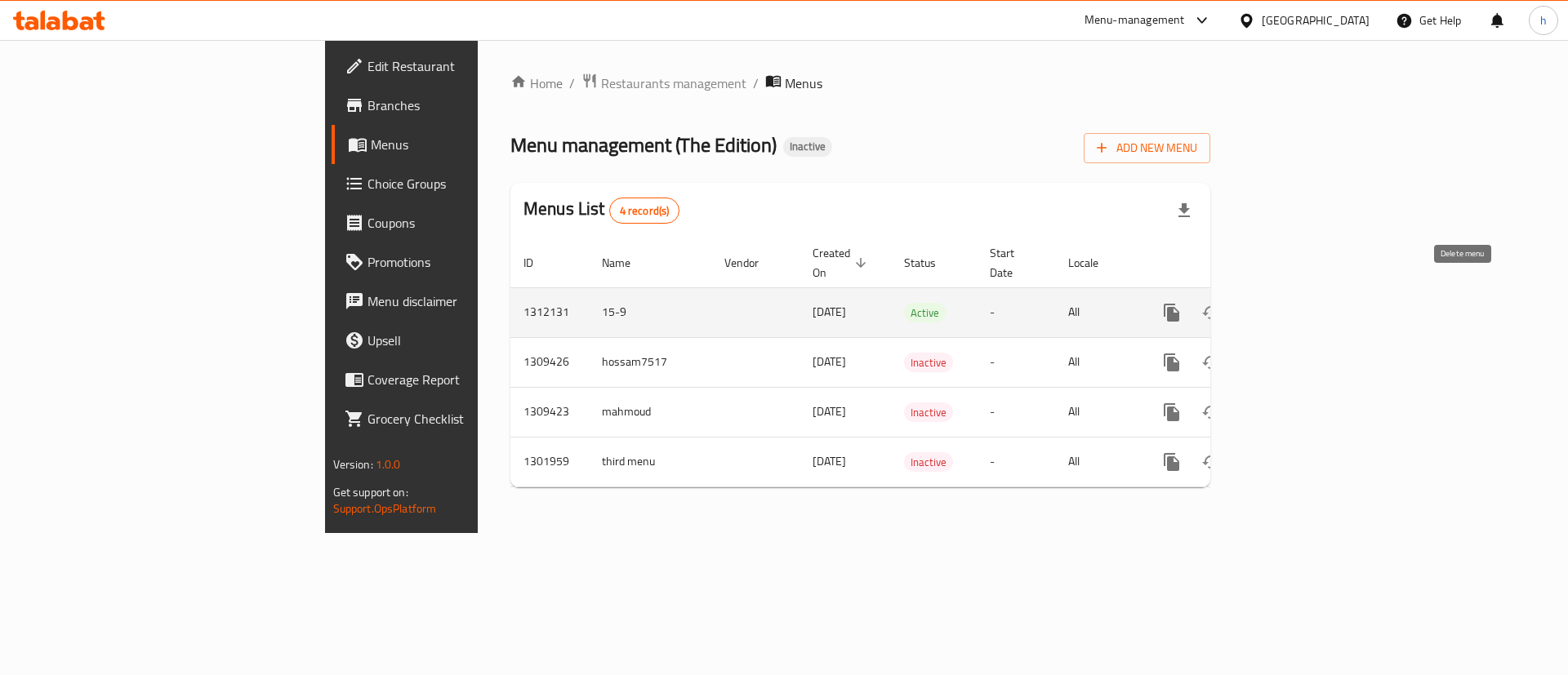
click at [1256, 305] on icon "enhanced table" at bounding box center [1250, 312] width 12 height 15
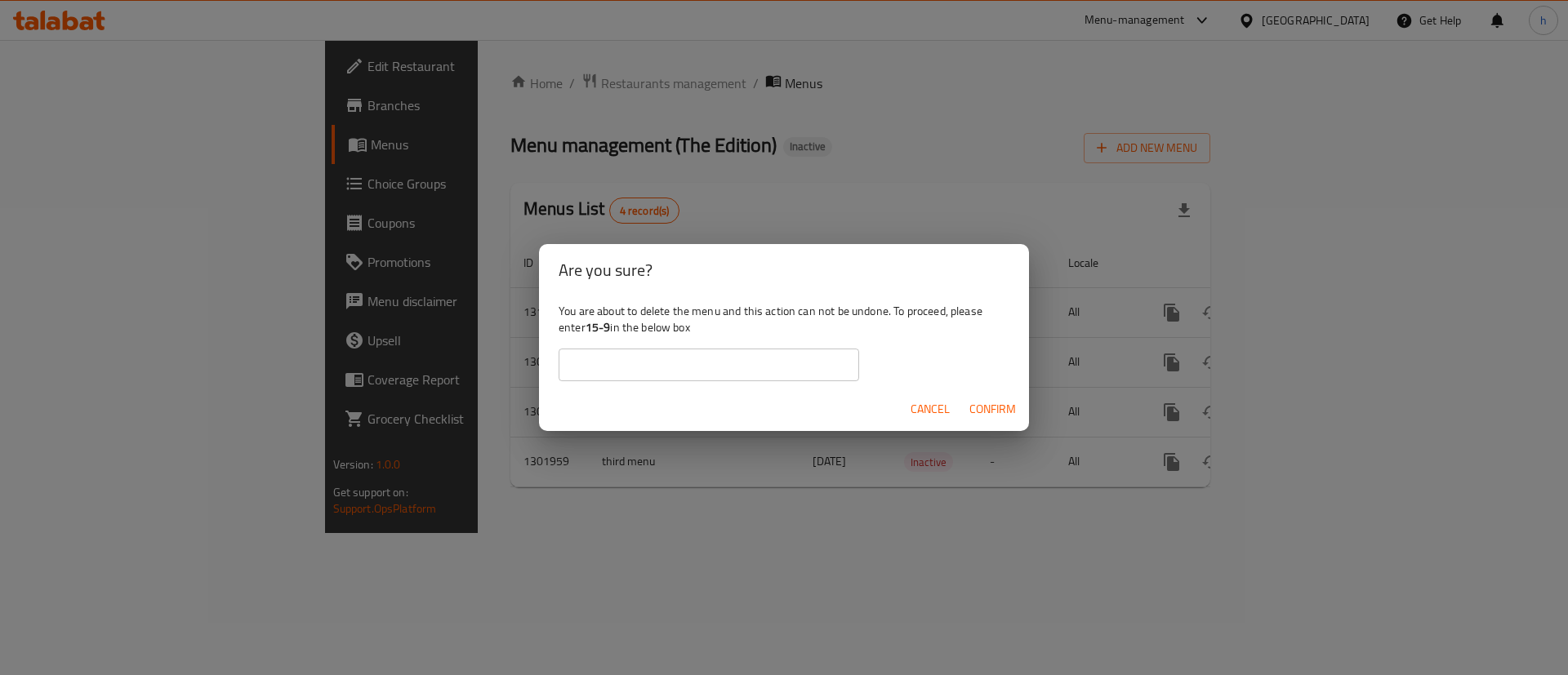
click at [982, 412] on span "Confirm" at bounding box center [993, 409] width 47 height 20
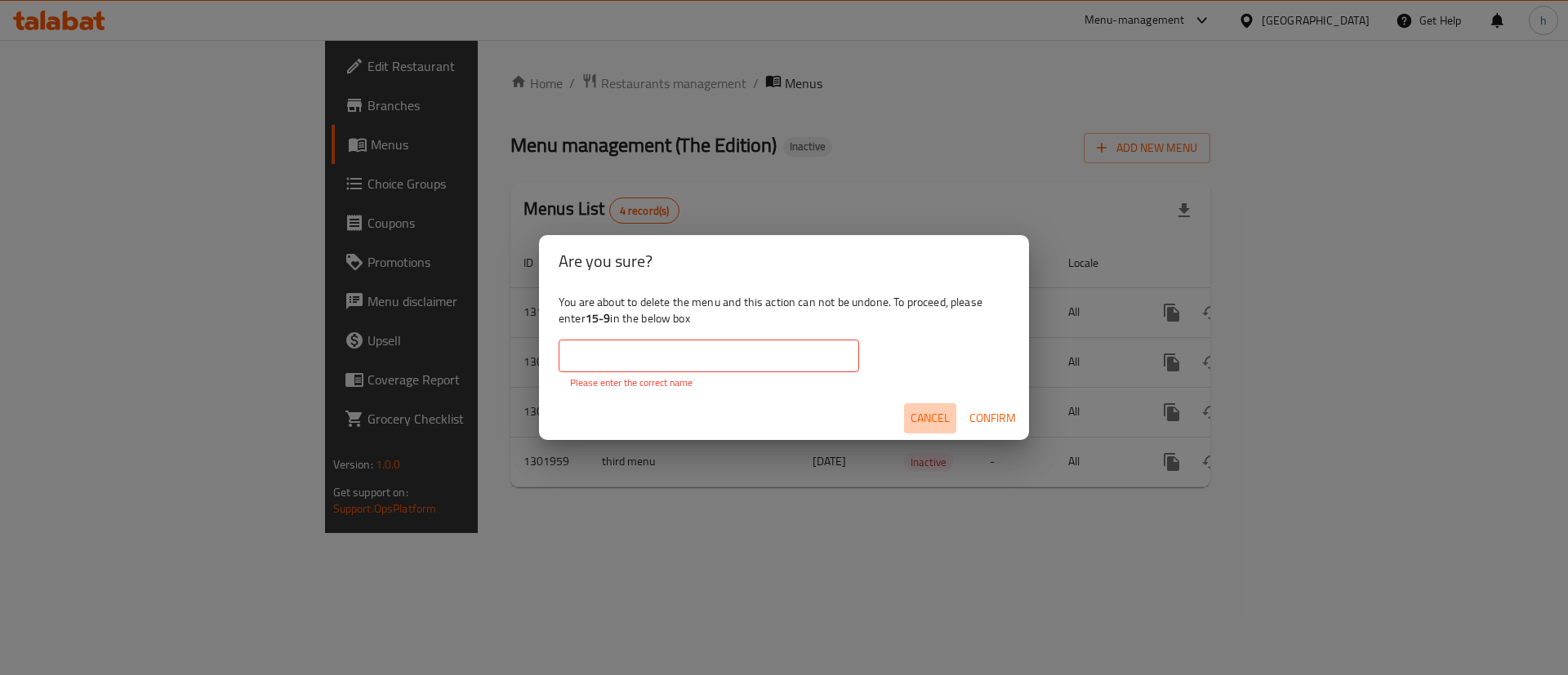
click at [942, 414] on span "Cancel" at bounding box center [930, 419] width 39 height 20
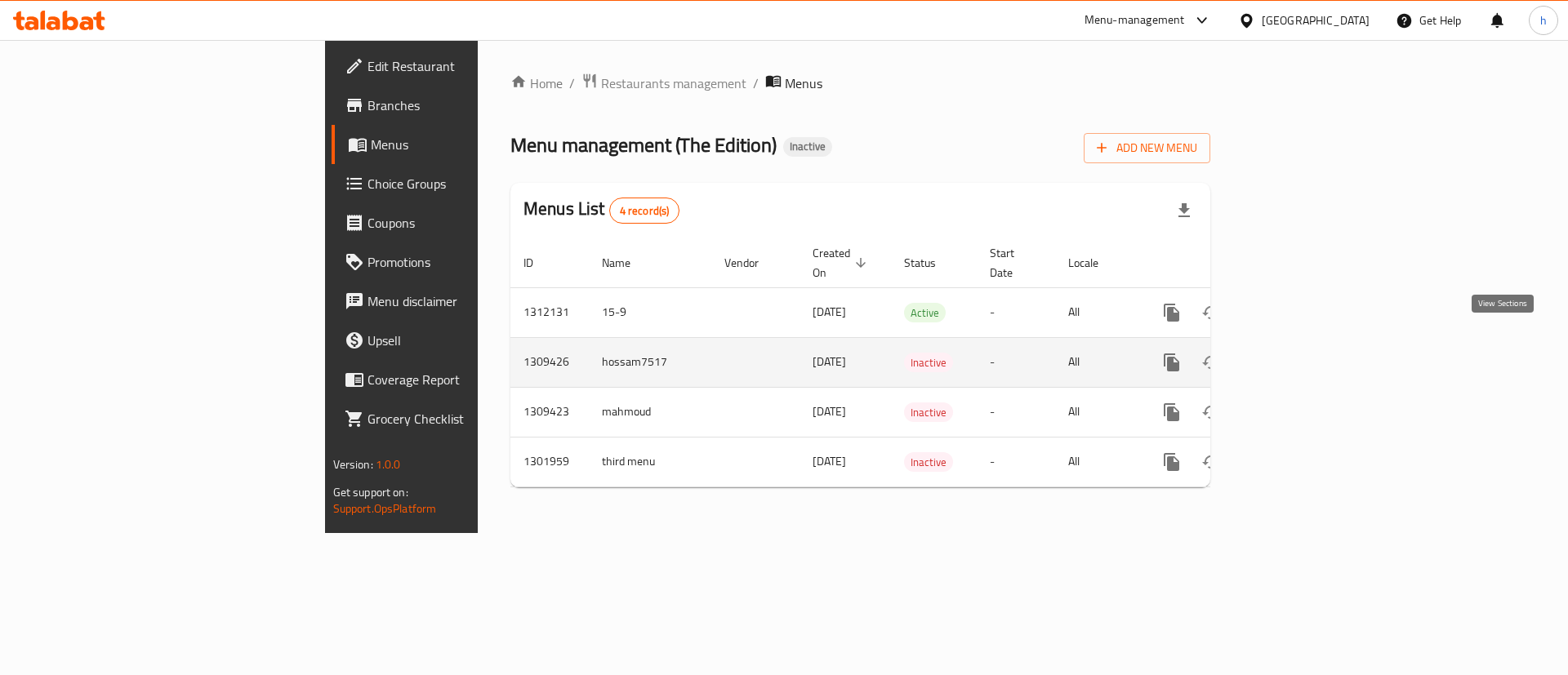
click at [1300, 353] on icon "enhanced table" at bounding box center [1289, 362] width 19 height 19
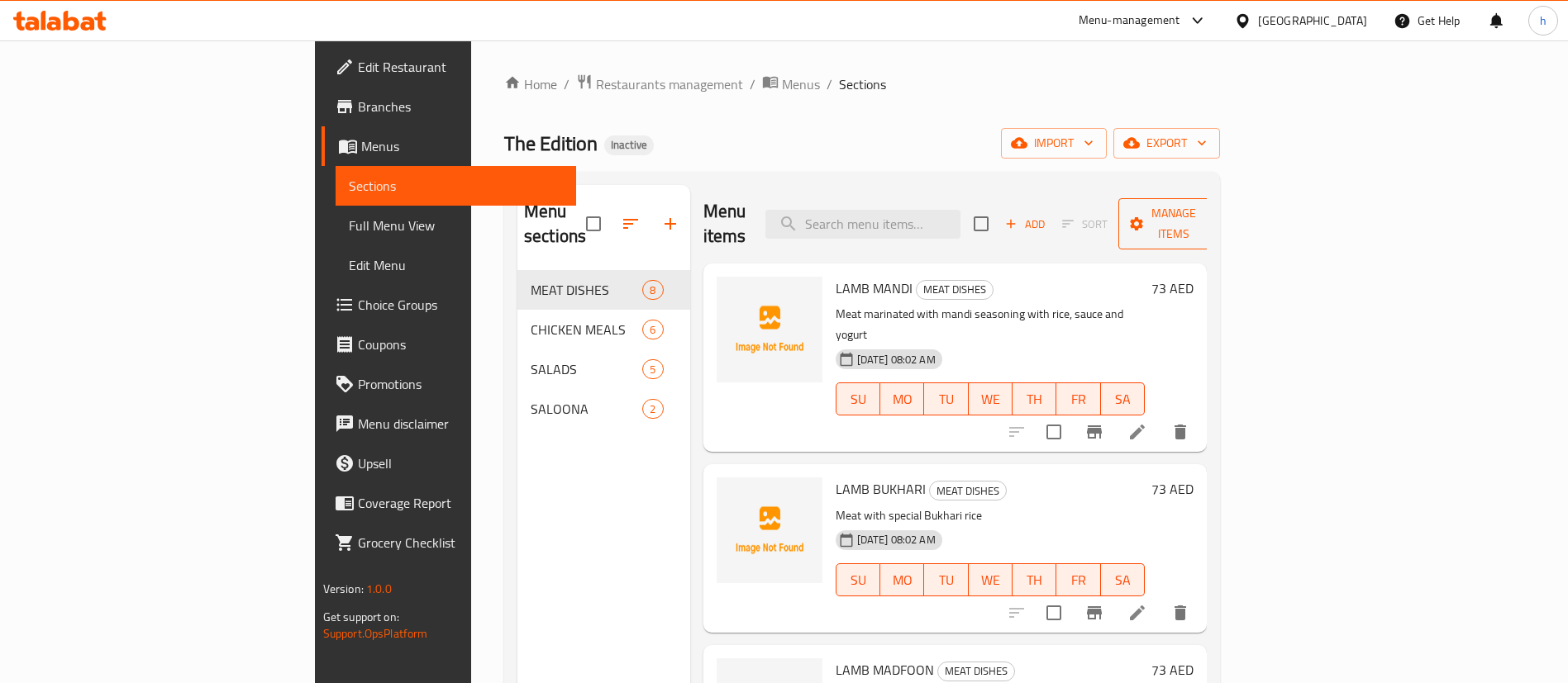
click at [1215, 212] on span "Manage items" at bounding box center [1174, 223] width 85 height 41
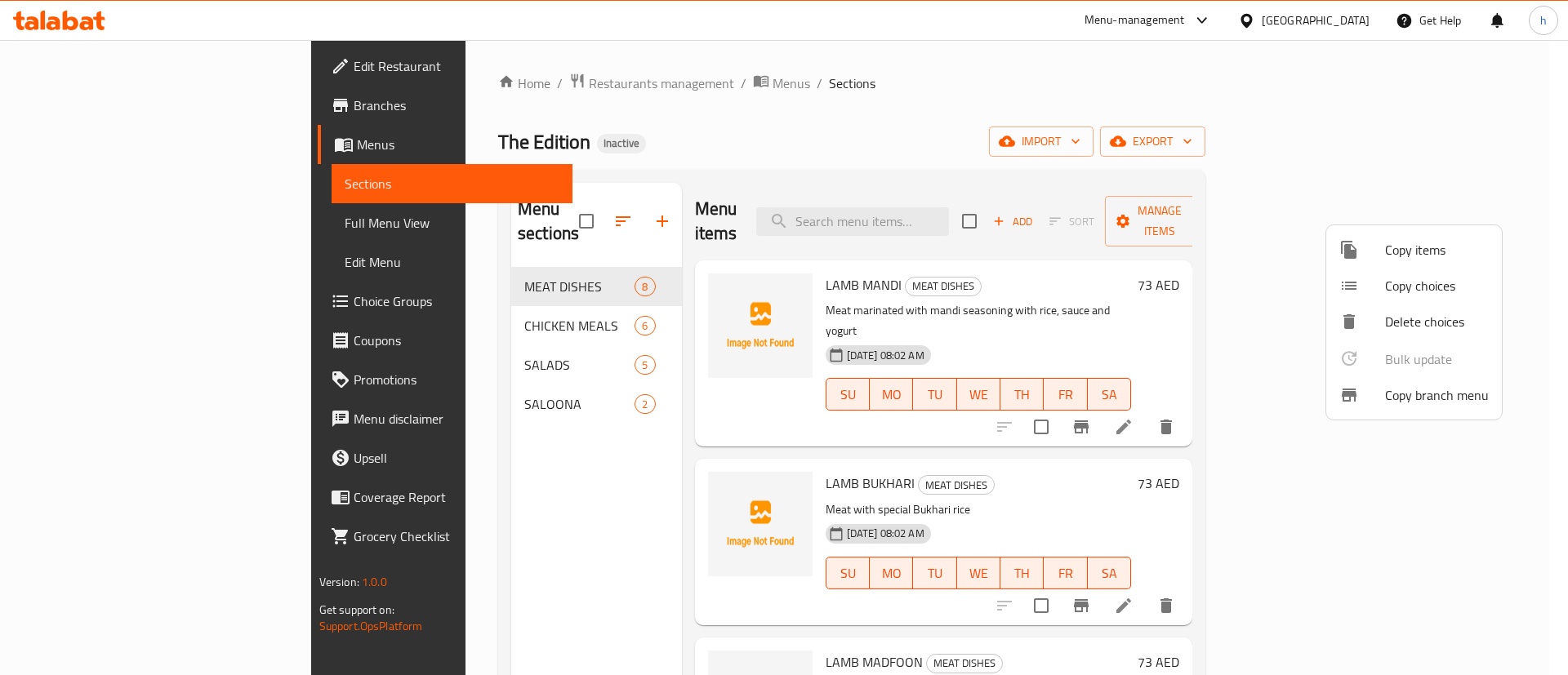
click at [1418, 398] on span "Copy branch menu" at bounding box center [1437, 394] width 104 height 19
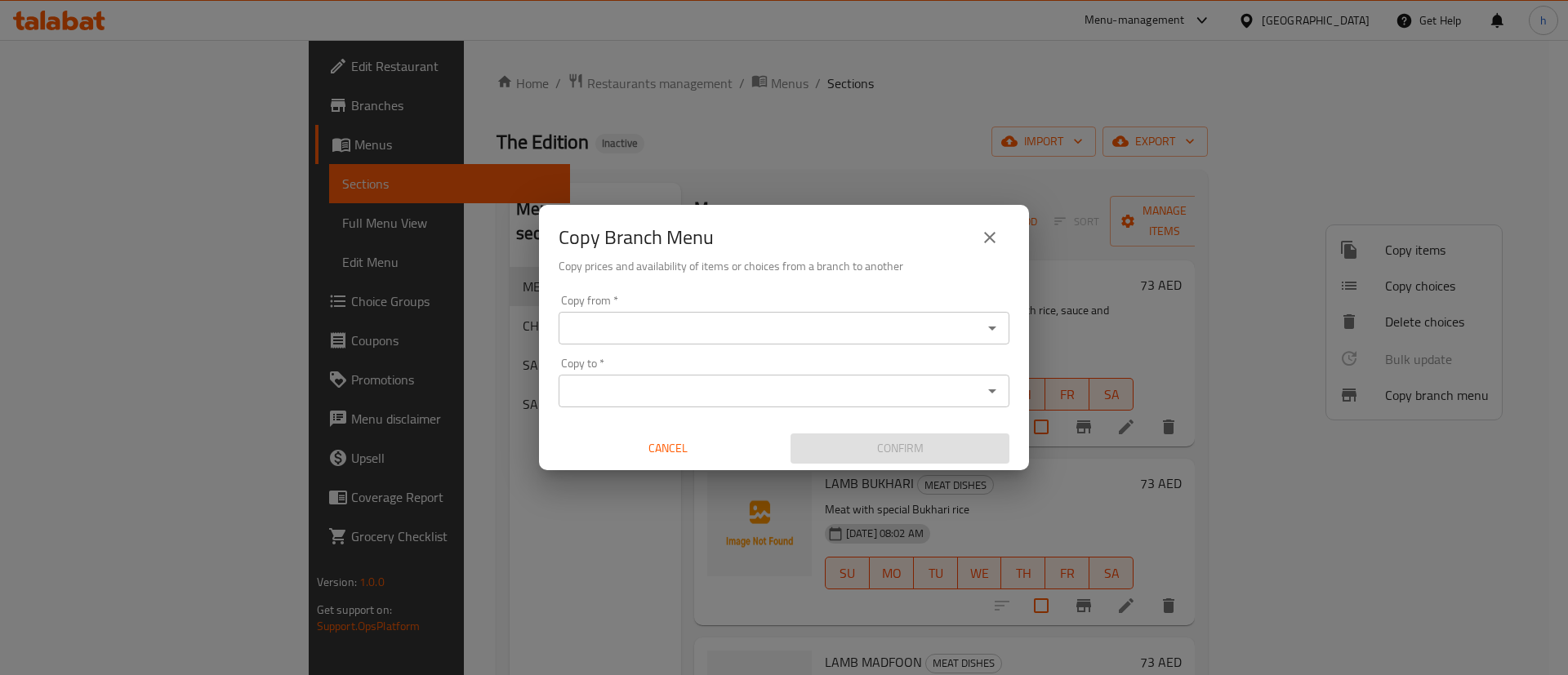
click at [892, 333] on input "Copy from   *" at bounding box center [770, 327] width 414 height 23
click at [736, 172] on div "Copy Branch Menu Copy prices and availability of items or choices from a branch…" at bounding box center [784, 338] width 1568 height 675
click at [990, 239] on icon "close" at bounding box center [990, 237] width 19 height 19
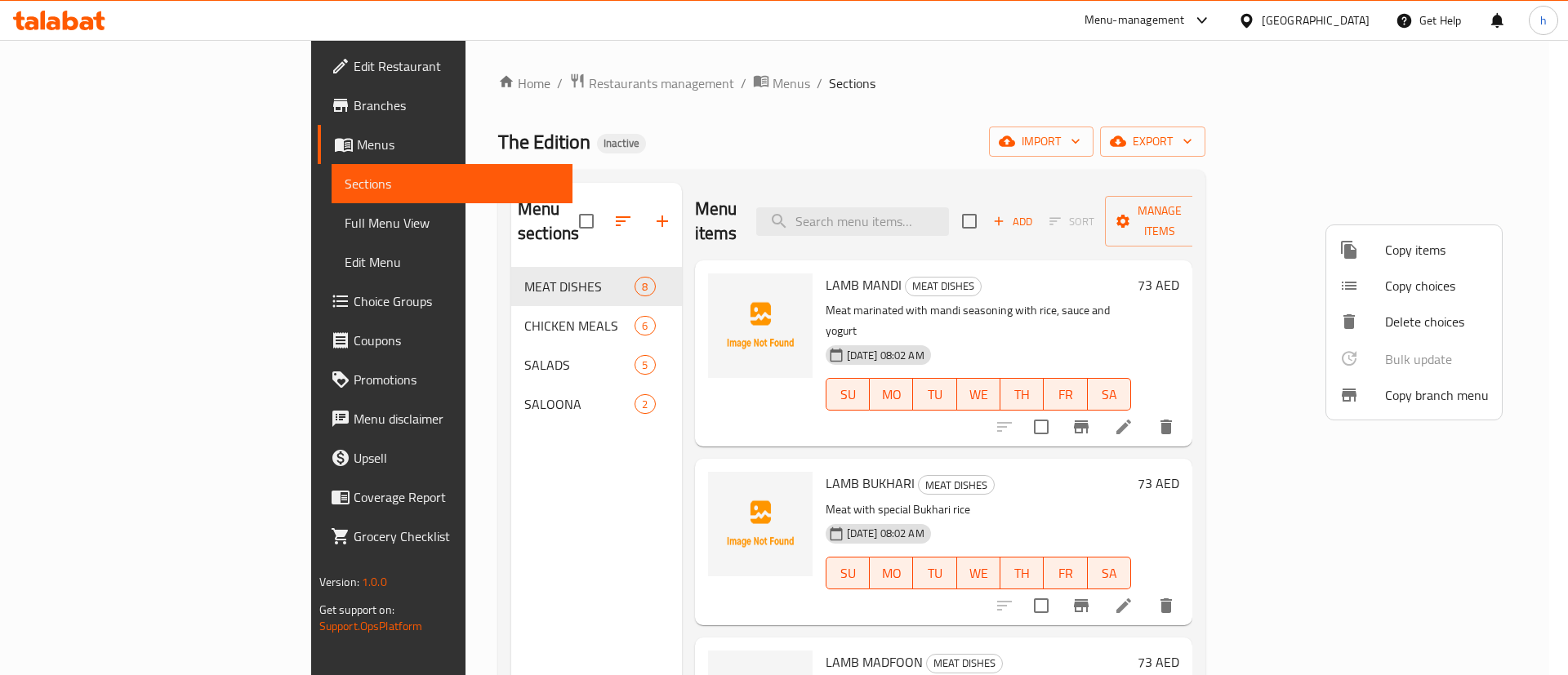
click at [128, 98] on div at bounding box center [784, 338] width 1568 height 675
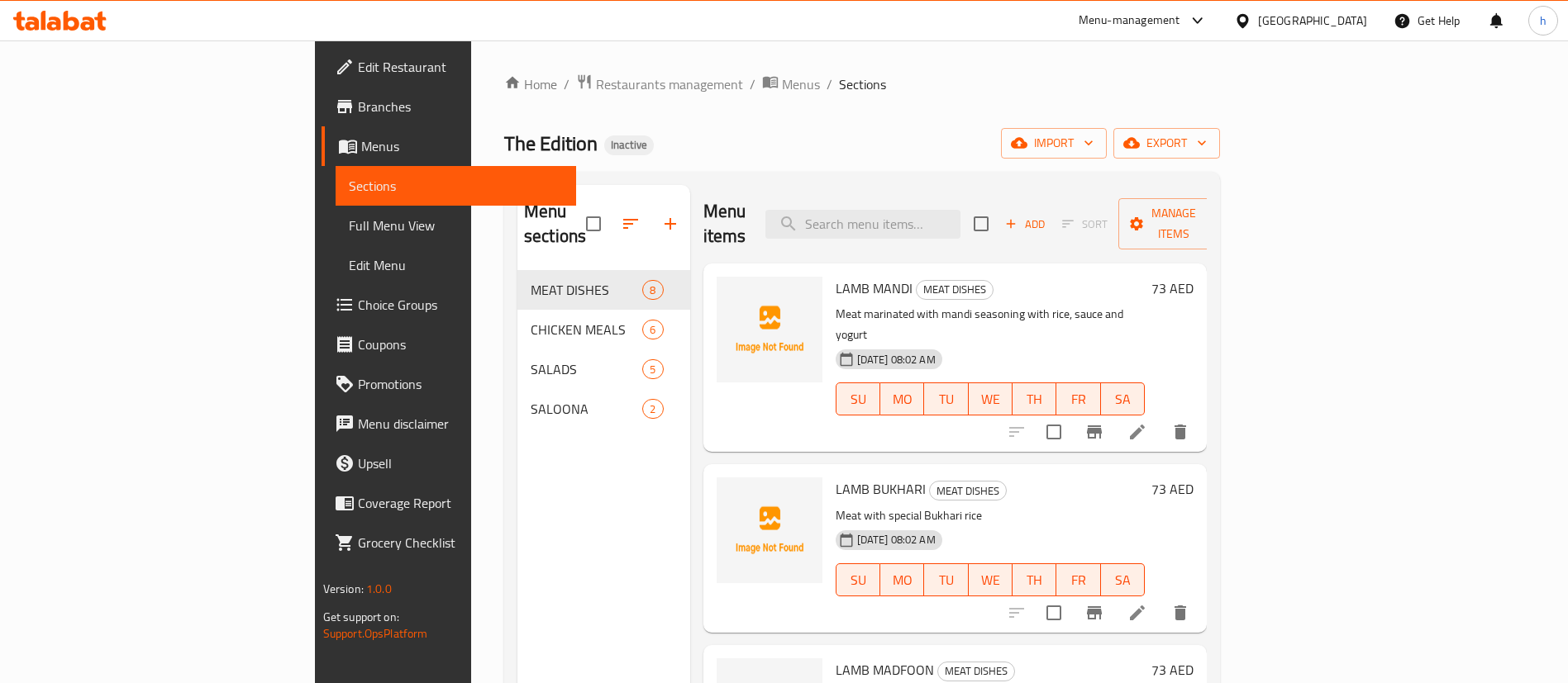
click at [358, 101] on span "Branches" at bounding box center [460, 106] width 206 height 19
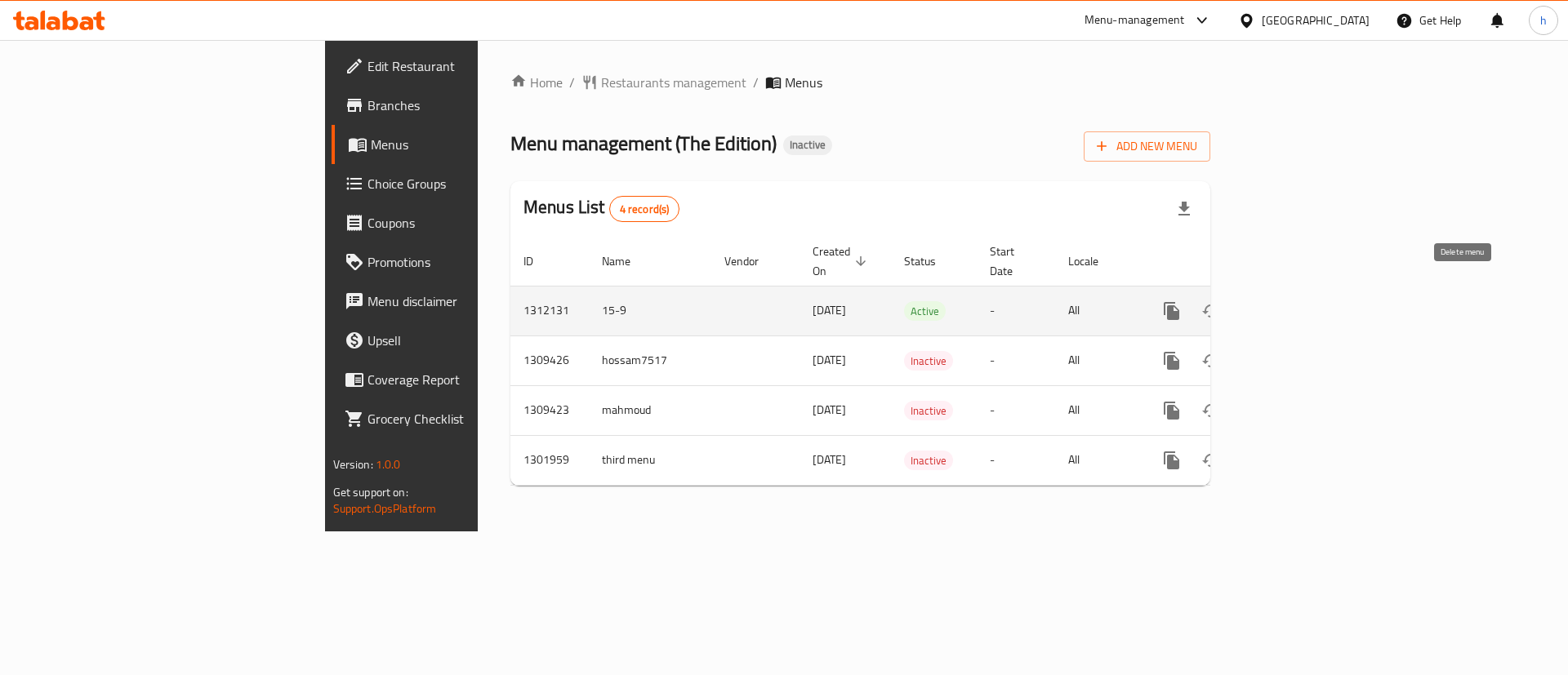
click at [1256, 304] on icon "enhanced table" at bounding box center [1250, 312] width 12 height 15
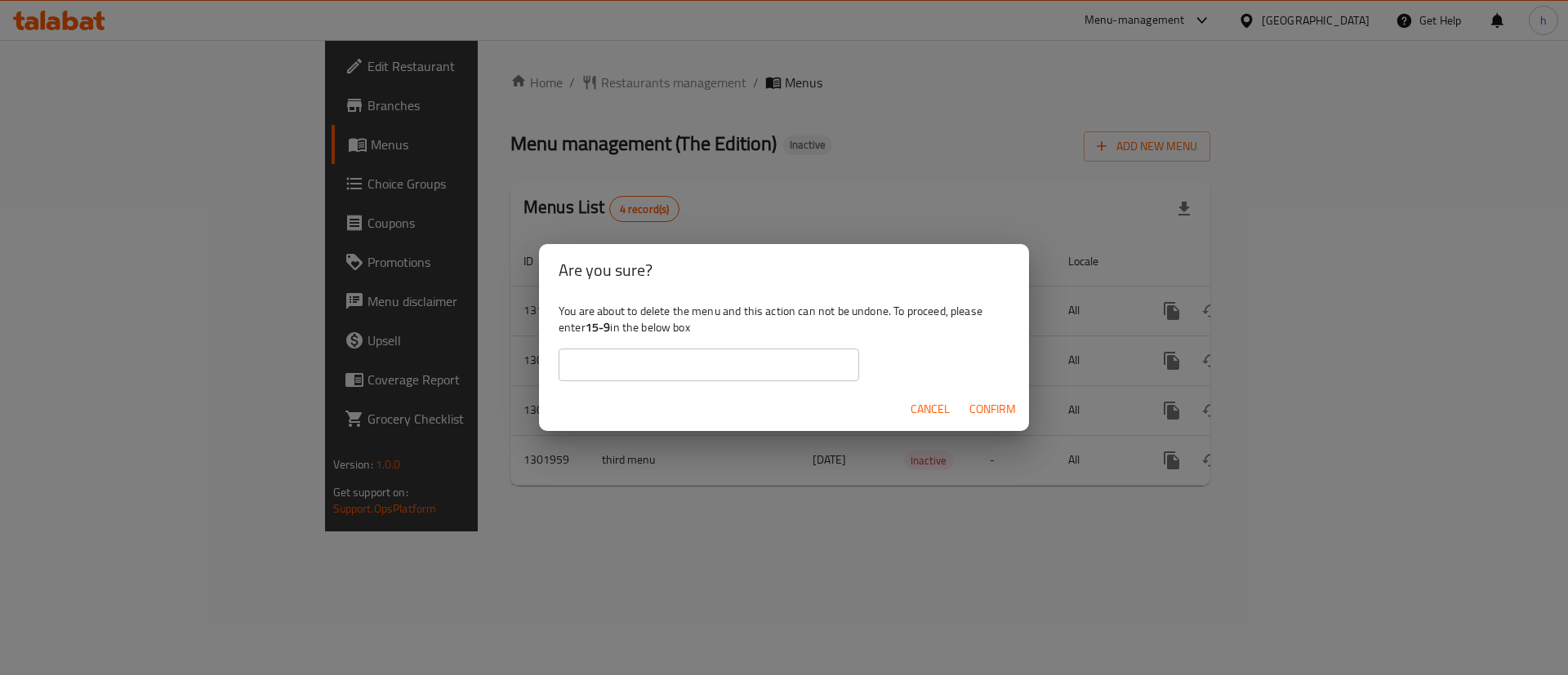
click at [722, 511] on div "Are you sure? You are about to delete the menu and this action can not be undon…" at bounding box center [784, 338] width 1568 height 675
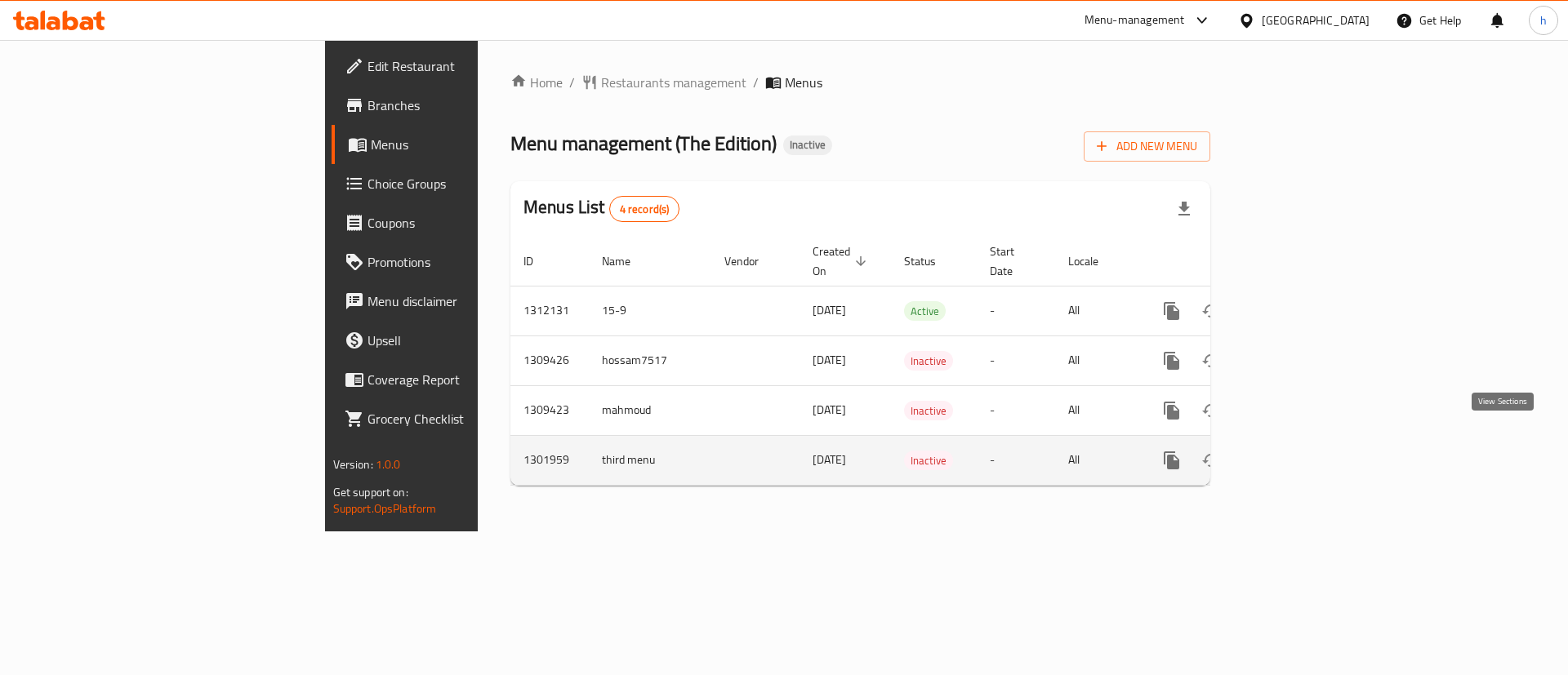
click at [1300, 450] on icon "enhanced table" at bounding box center [1289, 459] width 19 height 19
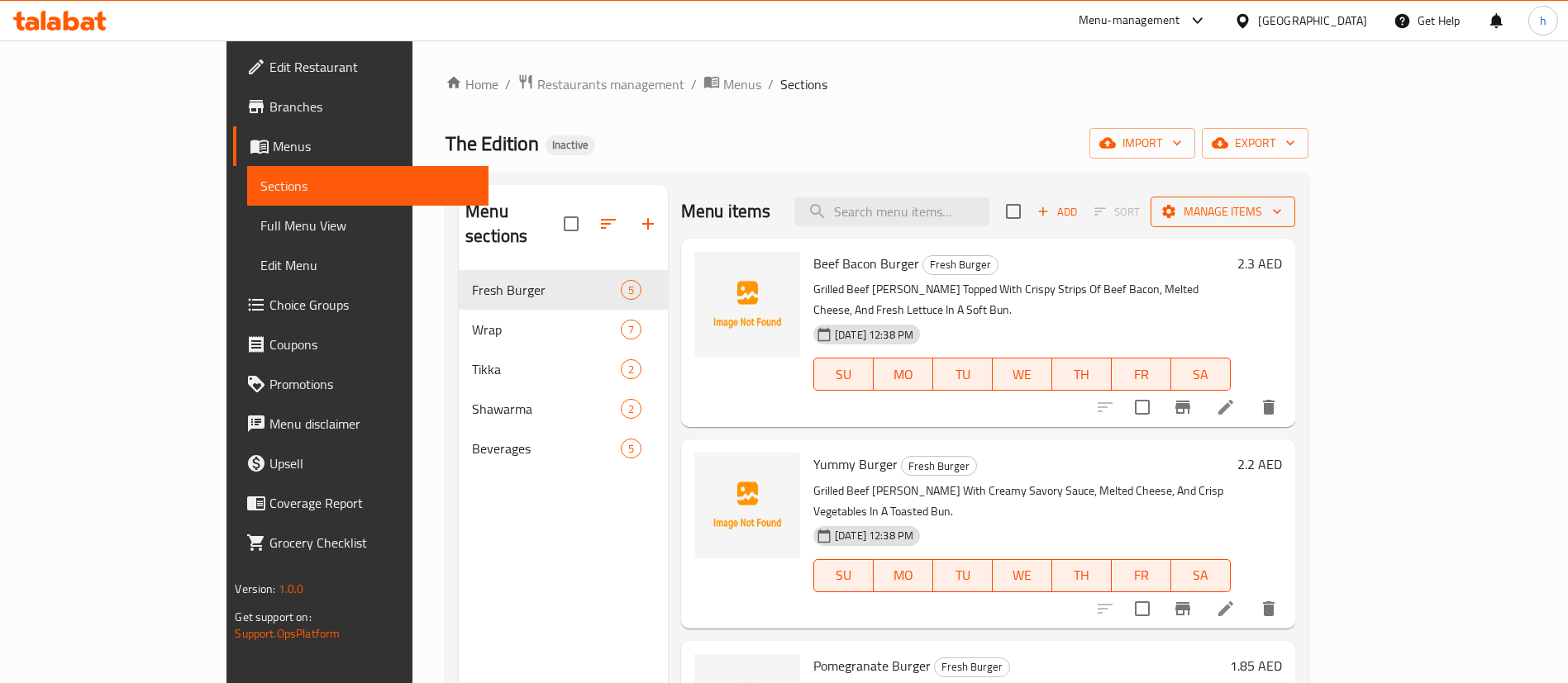
click at [1282, 220] on span "Manage items" at bounding box center [1223, 211] width 118 height 20
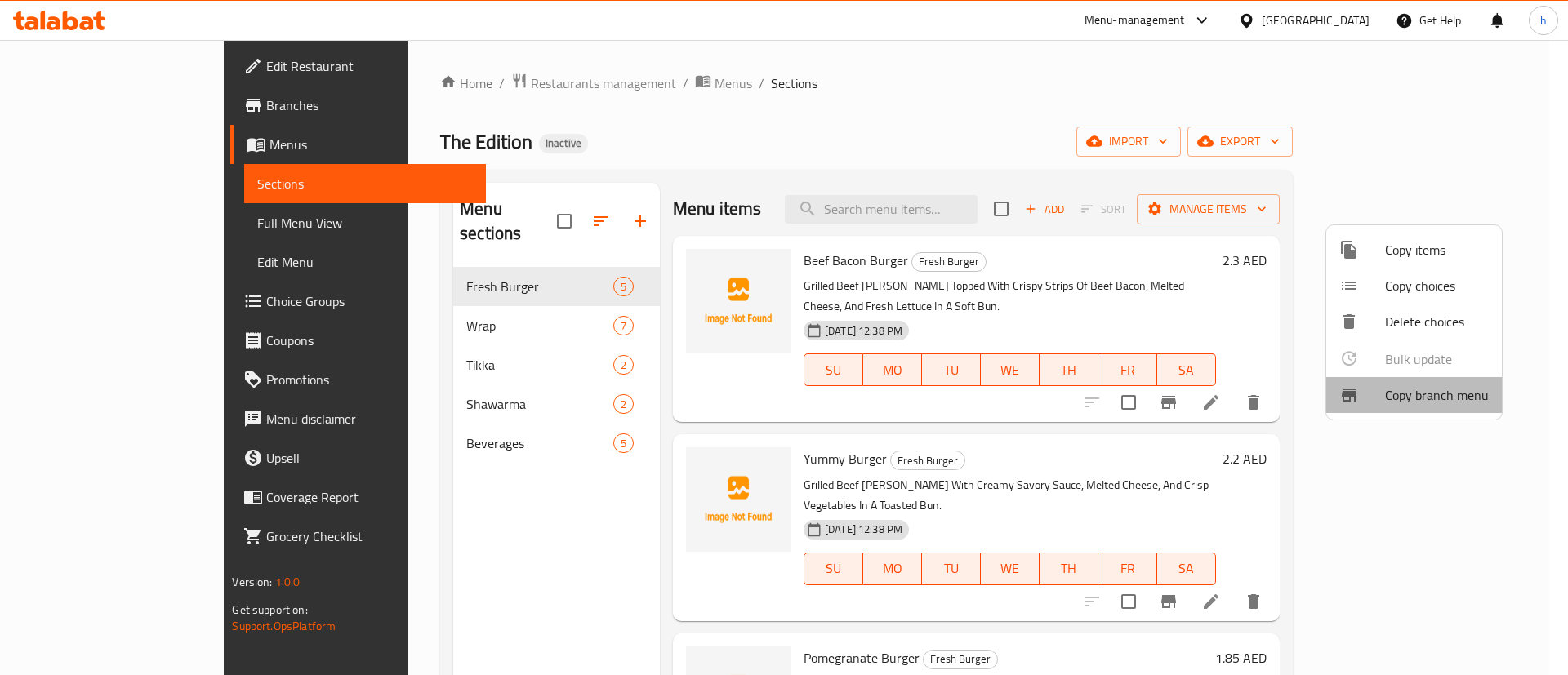
click at [1428, 392] on span "Copy branch menu" at bounding box center [1437, 394] width 104 height 19
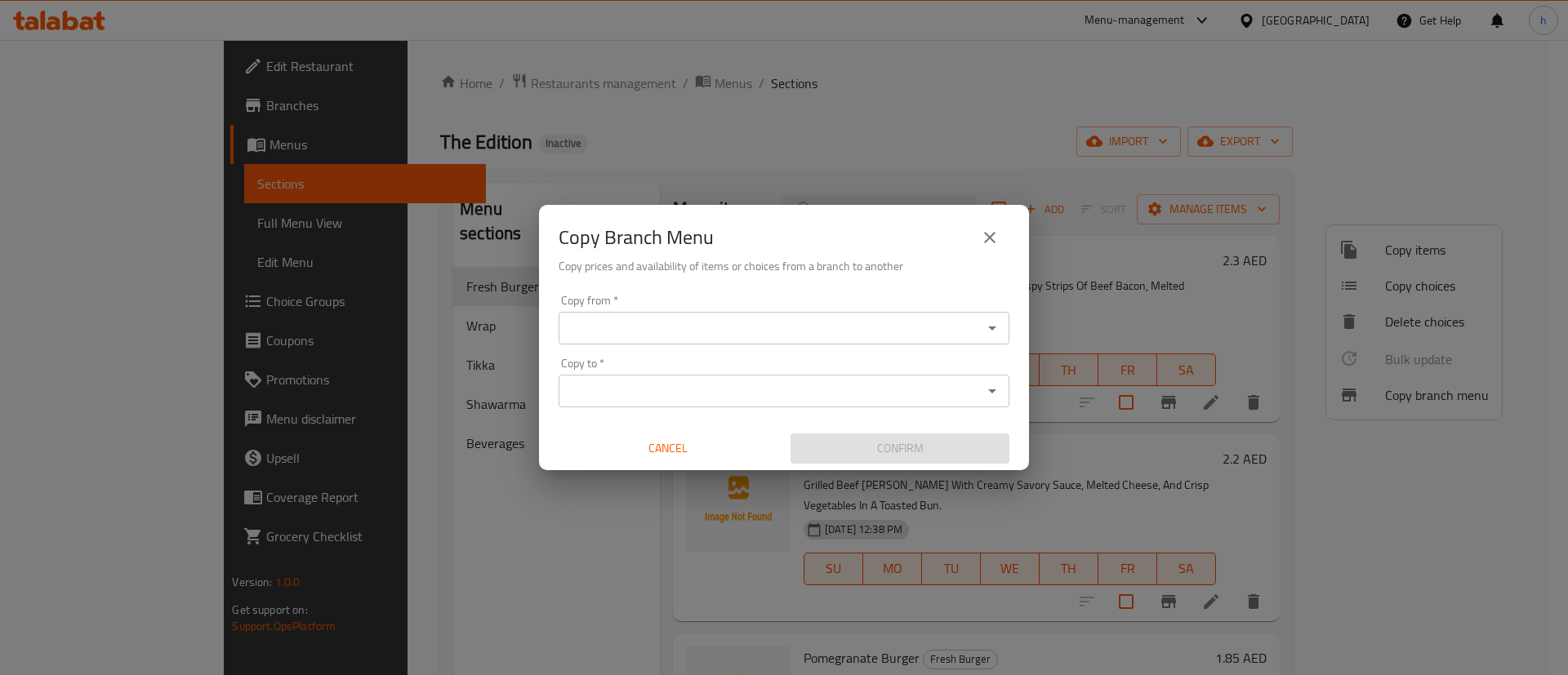
click at [830, 327] on input "Copy from   *" at bounding box center [770, 327] width 414 height 23
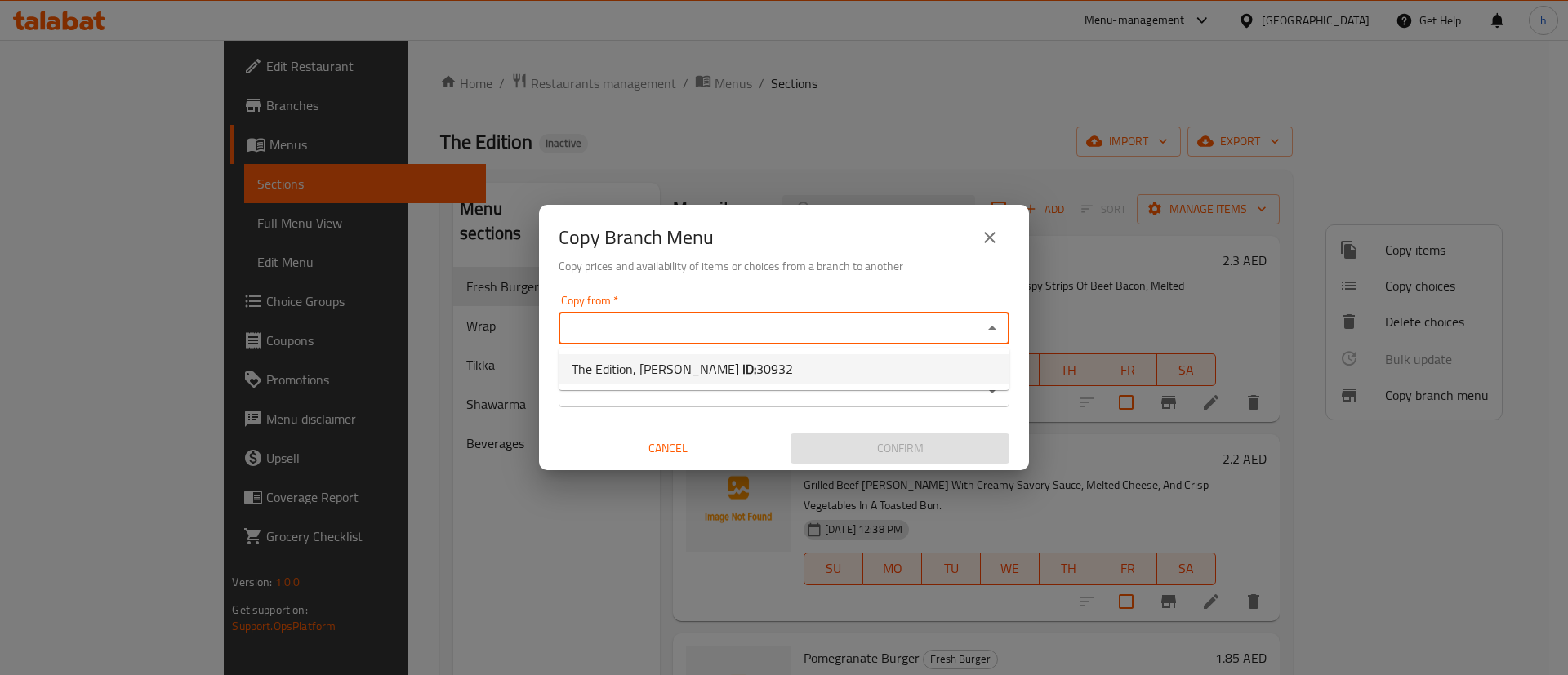
click at [747, 402] on input "Copy to   *" at bounding box center [770, 390] width 414 height 23
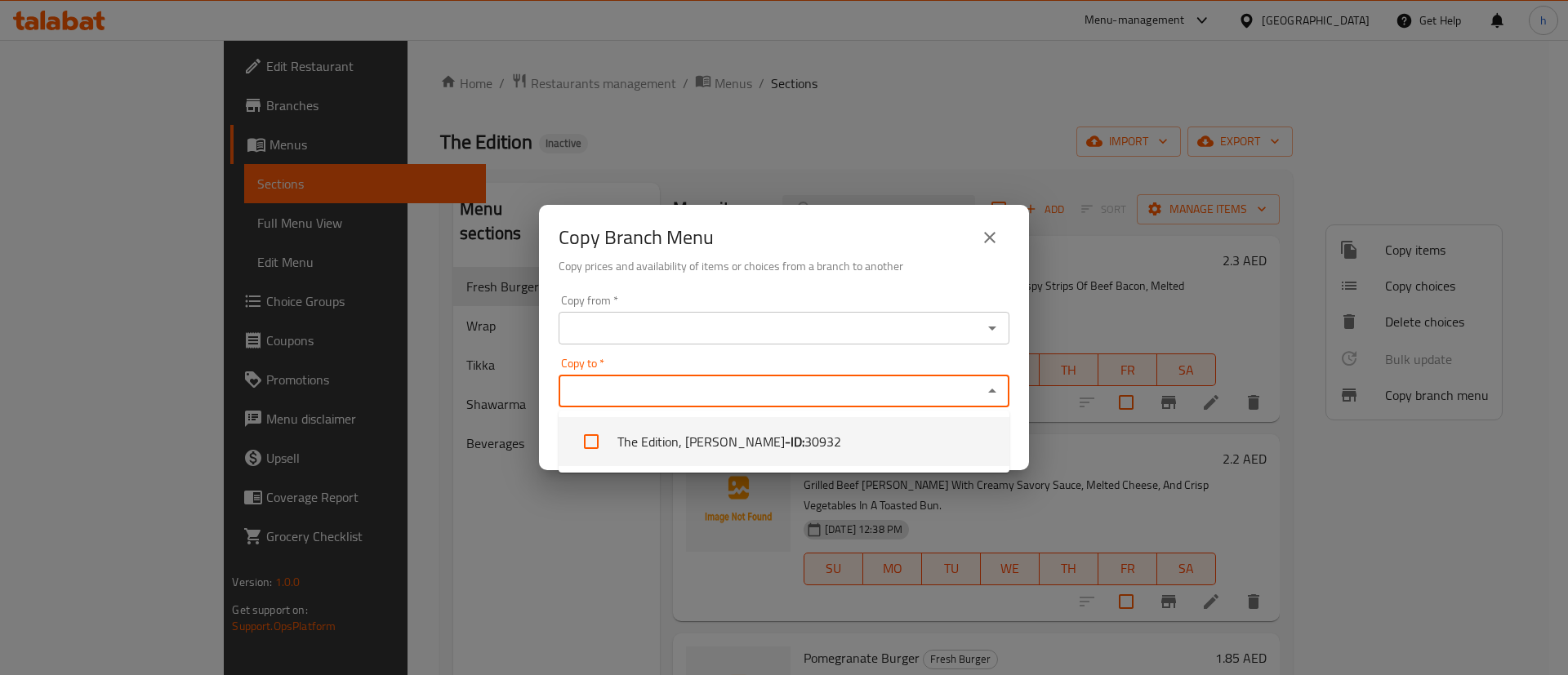
click at [440, 566] on div "Copy Branch Menu Copy prices and availability of items or choices from a branch…" at bounding box center [784, 338] width 1568 height 675
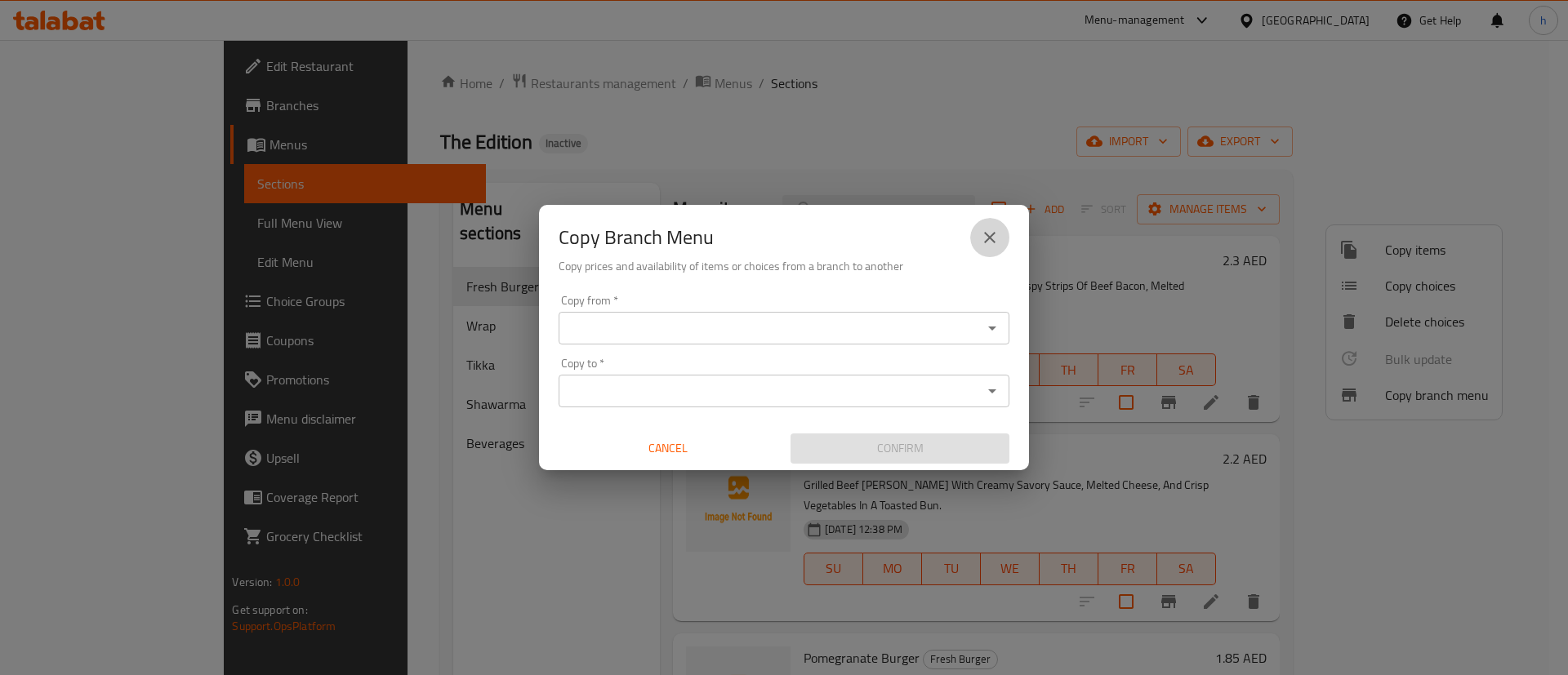
click at [990, 246] on icon "close" at bounding box center [990, 237] width 19 height 19
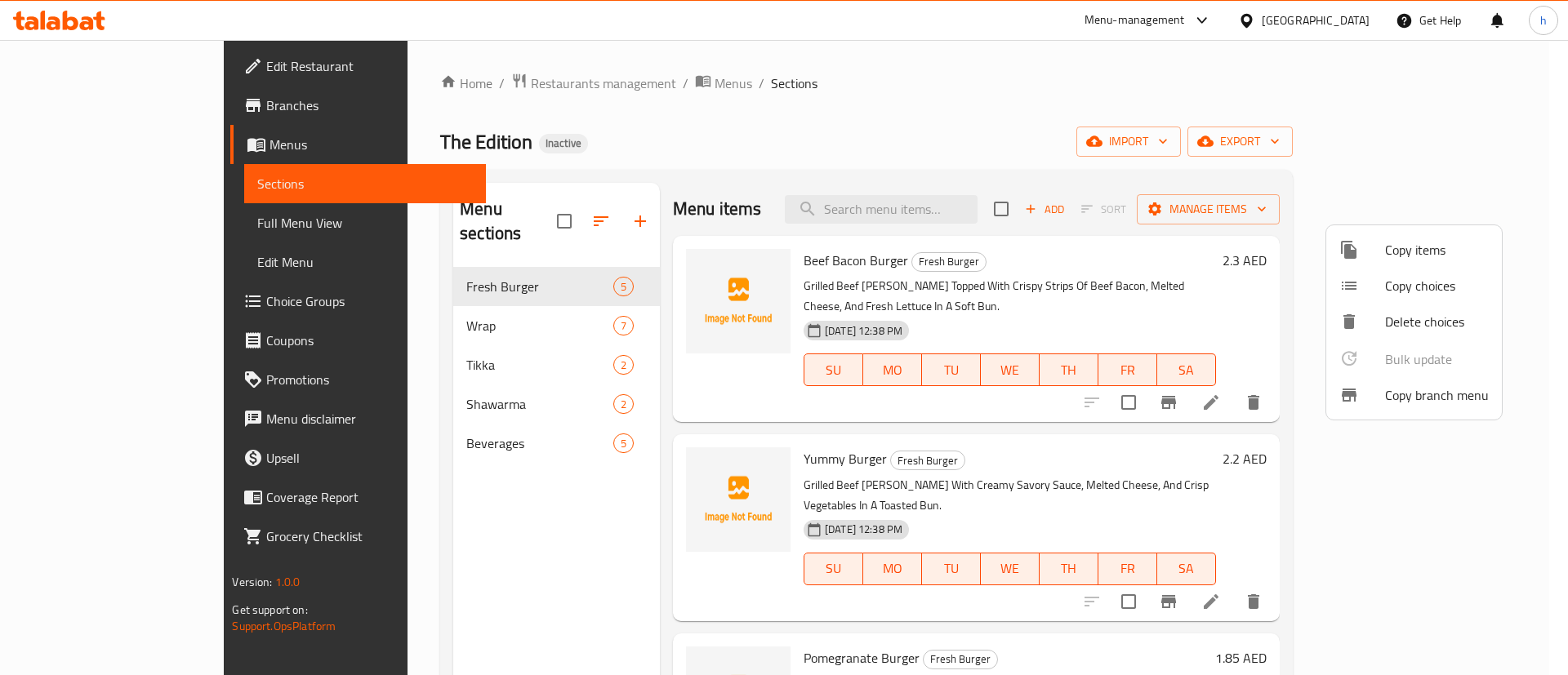
click at [79, 150] on div at bounding box center [784, 338] width 1568 height 675
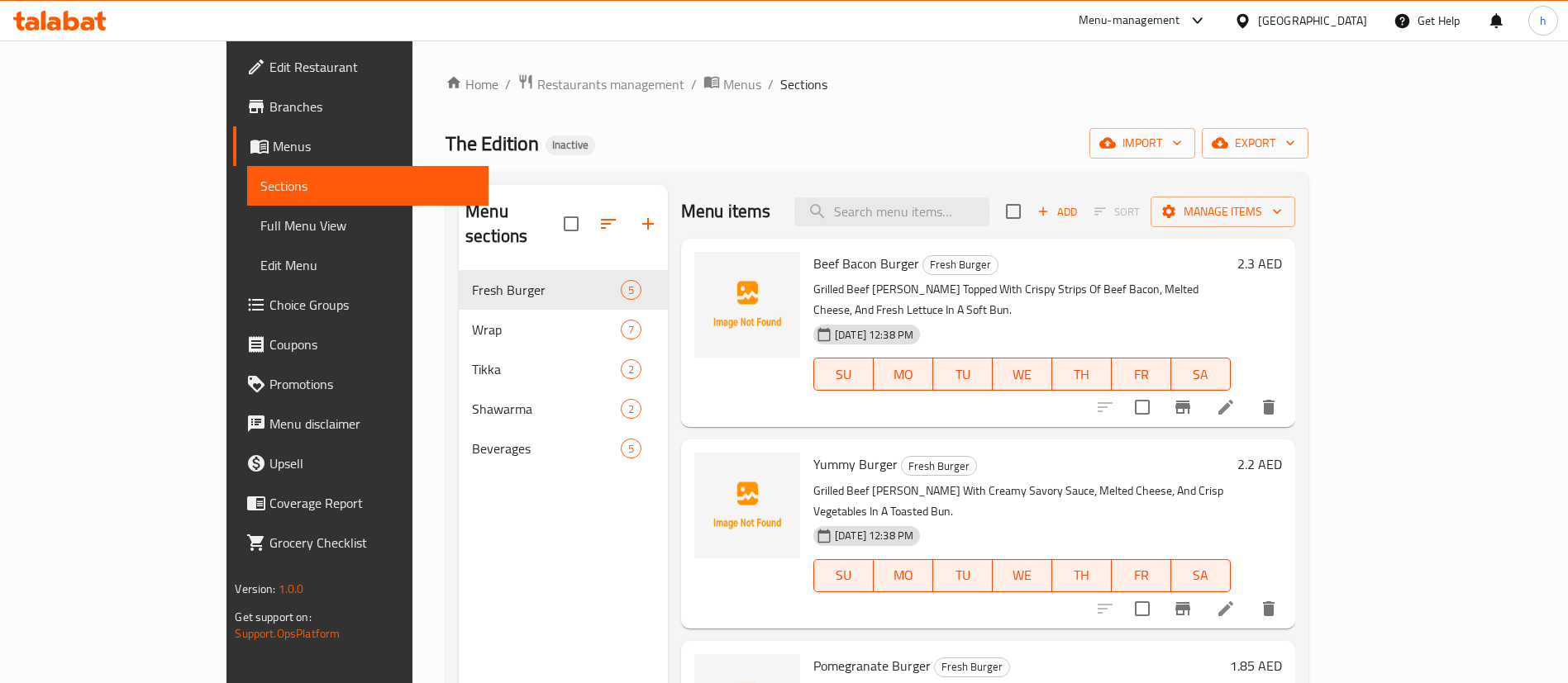
click at [272, 152] on span "Menus" at bounding box center [373, 145] width 202 height 19
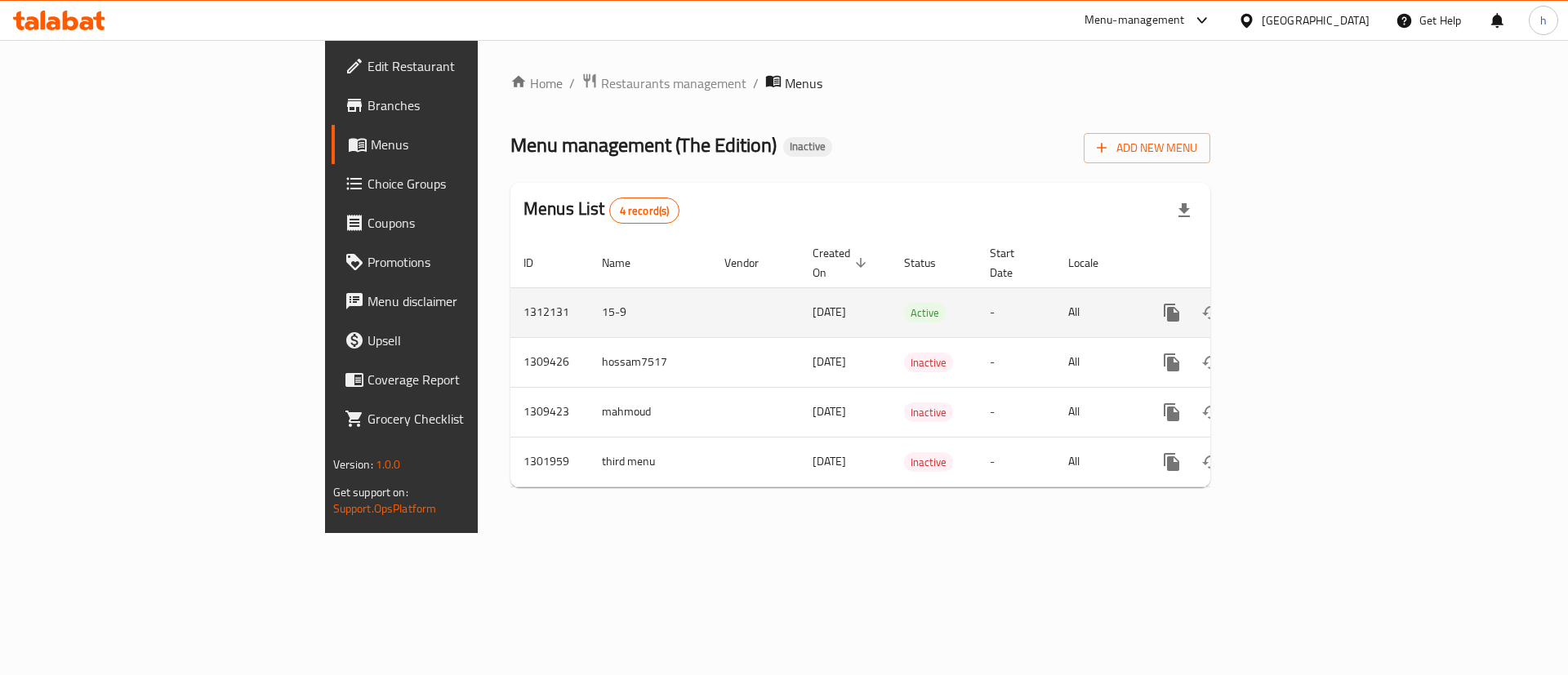
click at [1300, 303] on icon "enhanced table" at bounding box center [1289, 312] width 19 height 19
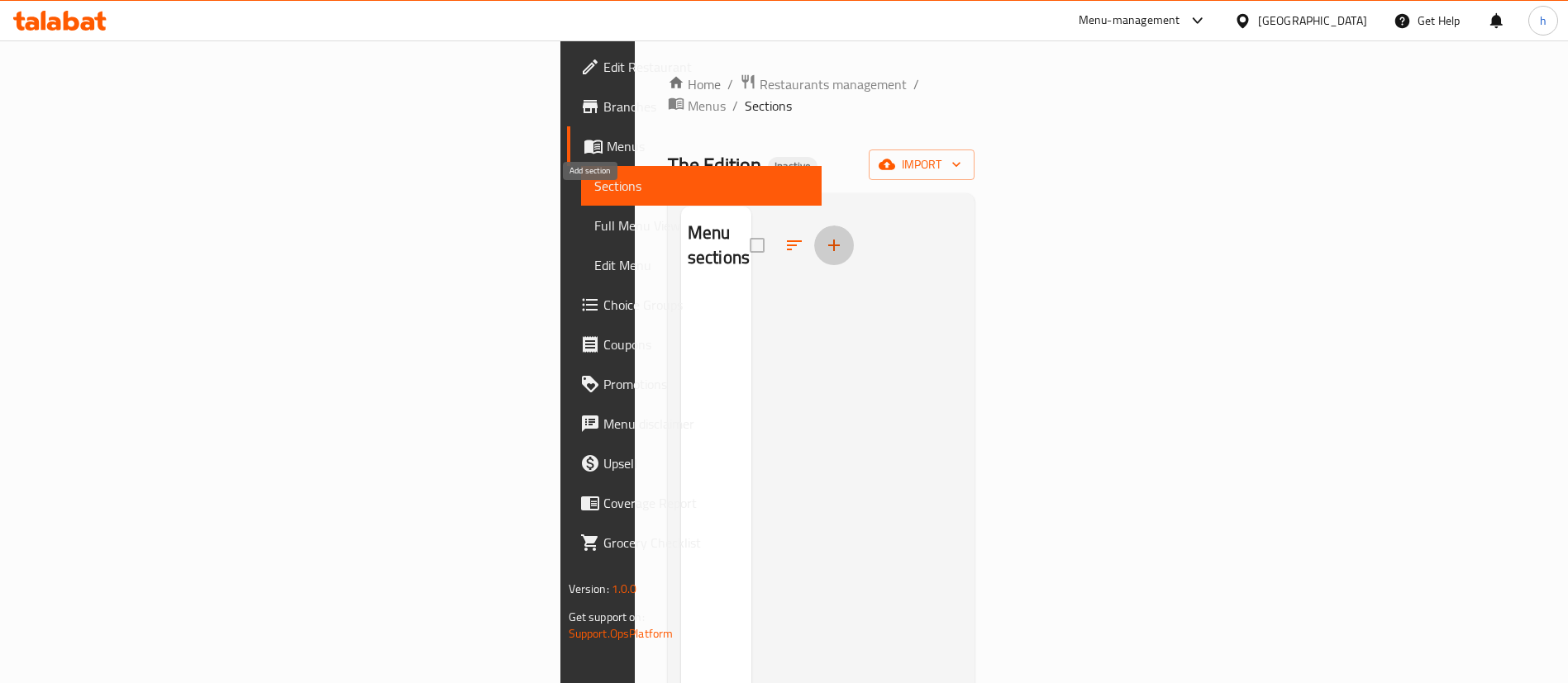
click at [814, 226] on button "button" at bounding box center [834, 245] width 40 height 40
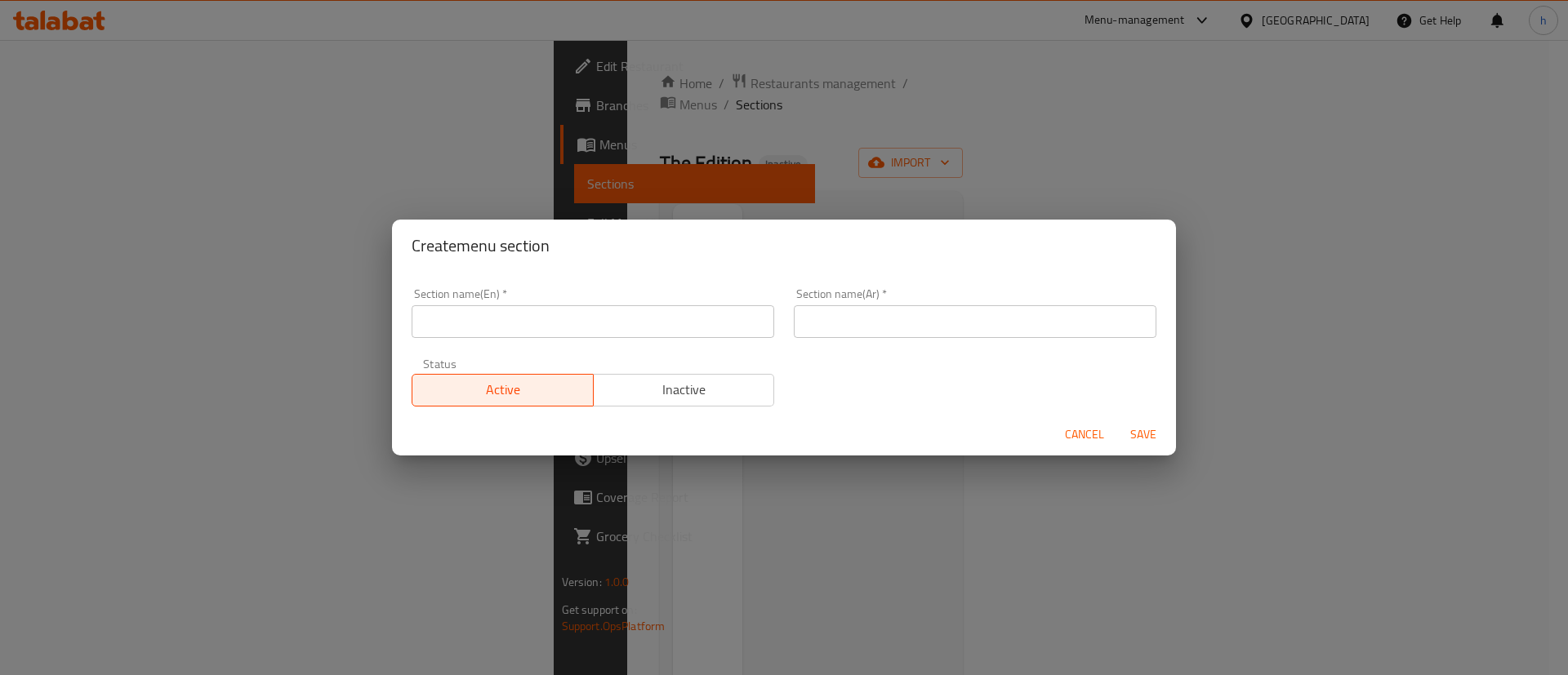
click at [631, 340] on div "Section name(En)   * Section name(En) *" at bounding box center [593, 312] width 382 height 69
click at [613, 314] on input "text" at bounding box center [593, 321] width 363 height 33
type input "fares"
click at [817, 315] on input "text" at bounding box center [975, 321] width 363 height 33
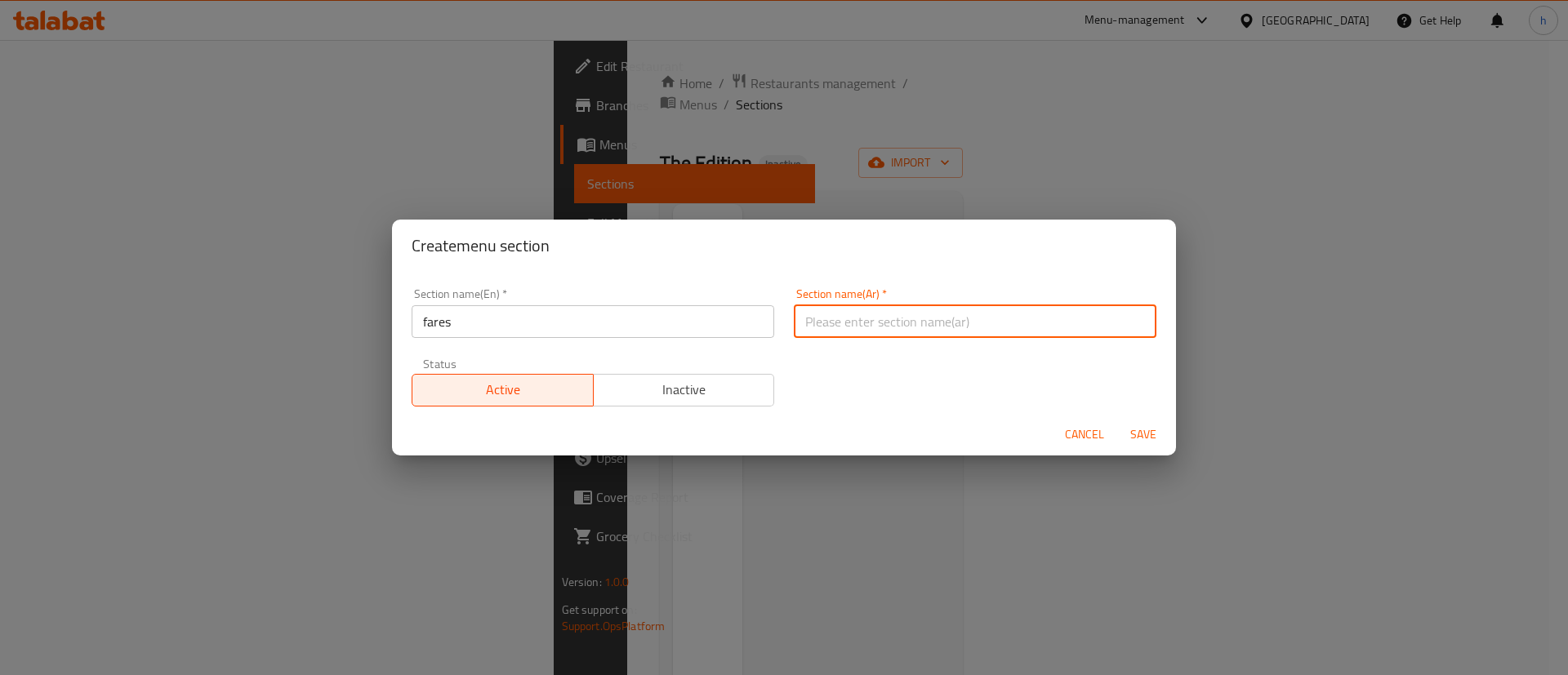
type input "إختيارك من الجبن"
click at [1131, 439] on span "Save" at bounding box center [1143, 434] width 39 height 20
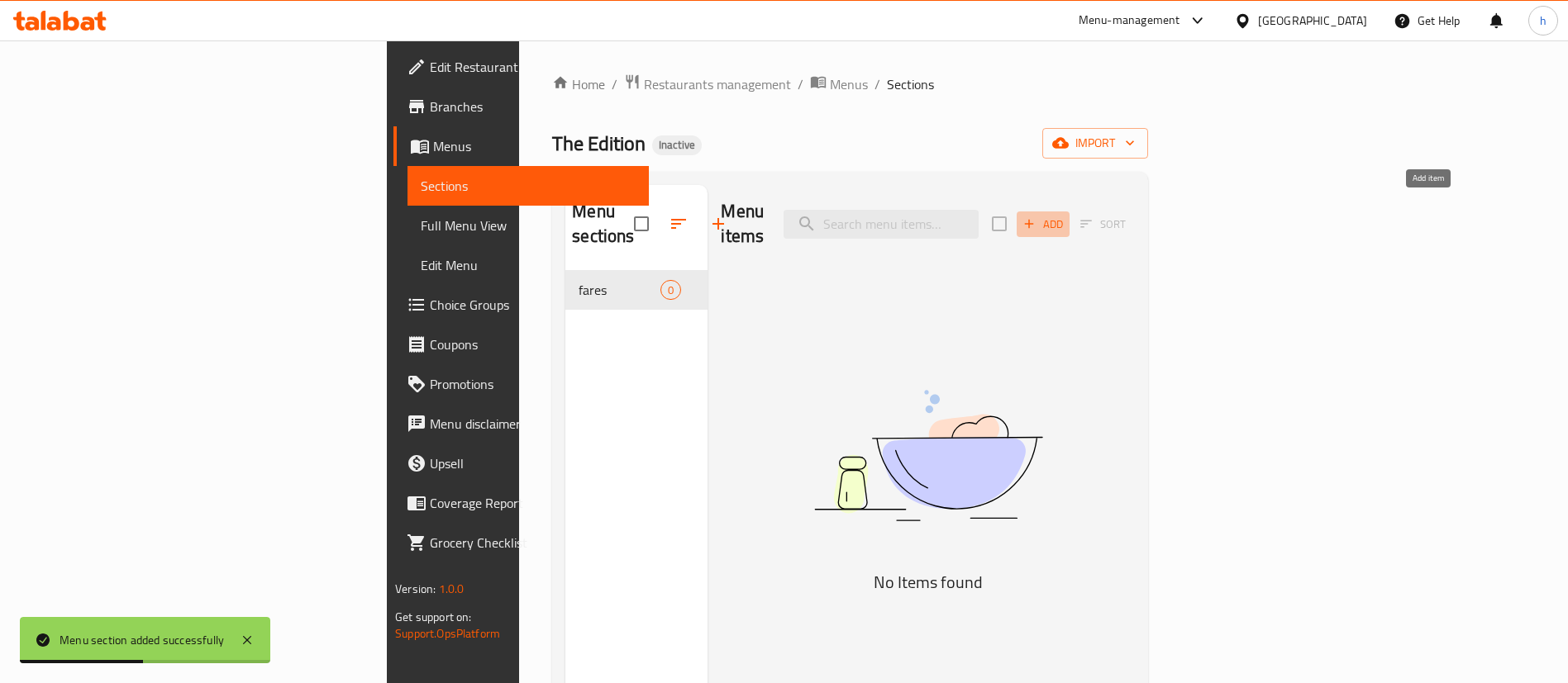
click at [1066, 215] on span "Add" at bounding box center [1043, 224] width 45 height 19
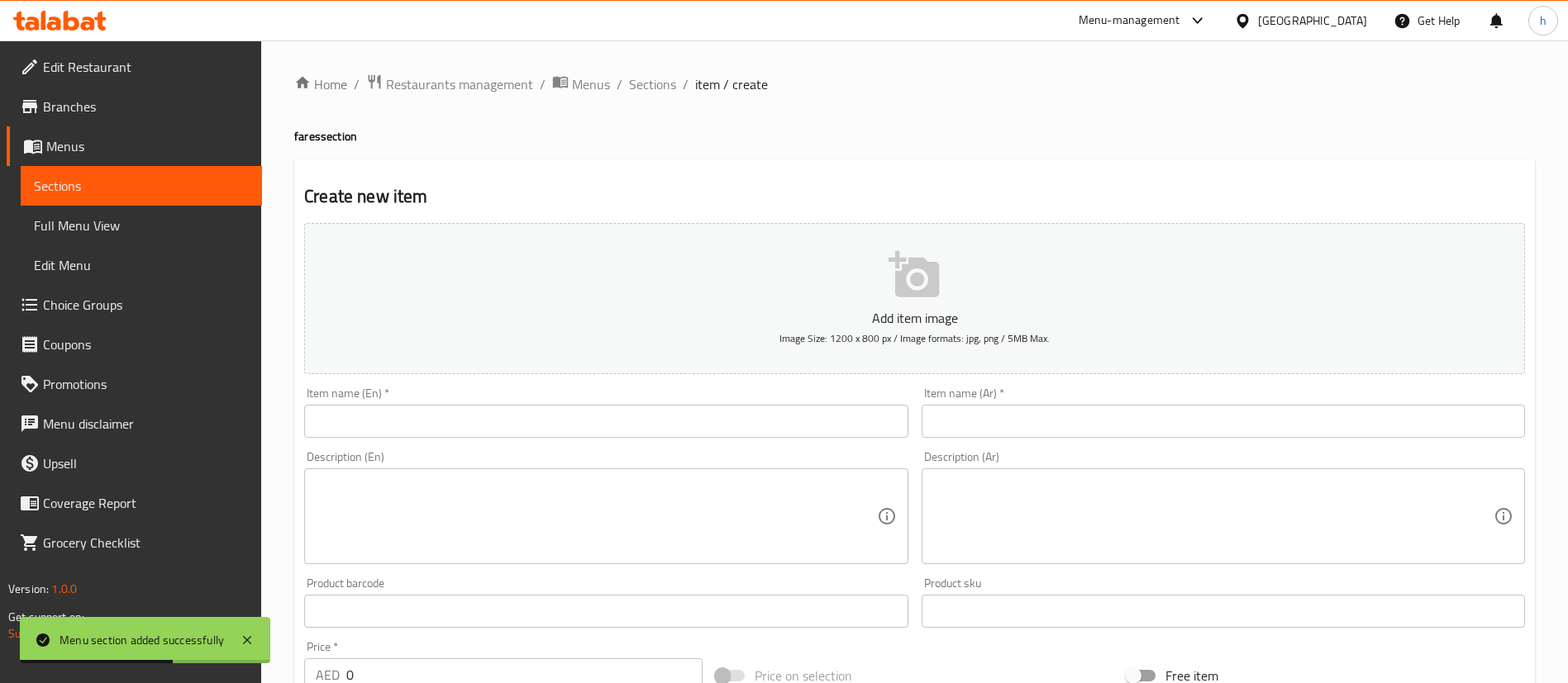
click at [660, 446] on div "Description (En) Description (En)" at bounding box center [606, 508] width 617 height 127
click at [661, 445] on div "Description (En) Description (En)" at bounding box center [606, 508] width 617 height 127
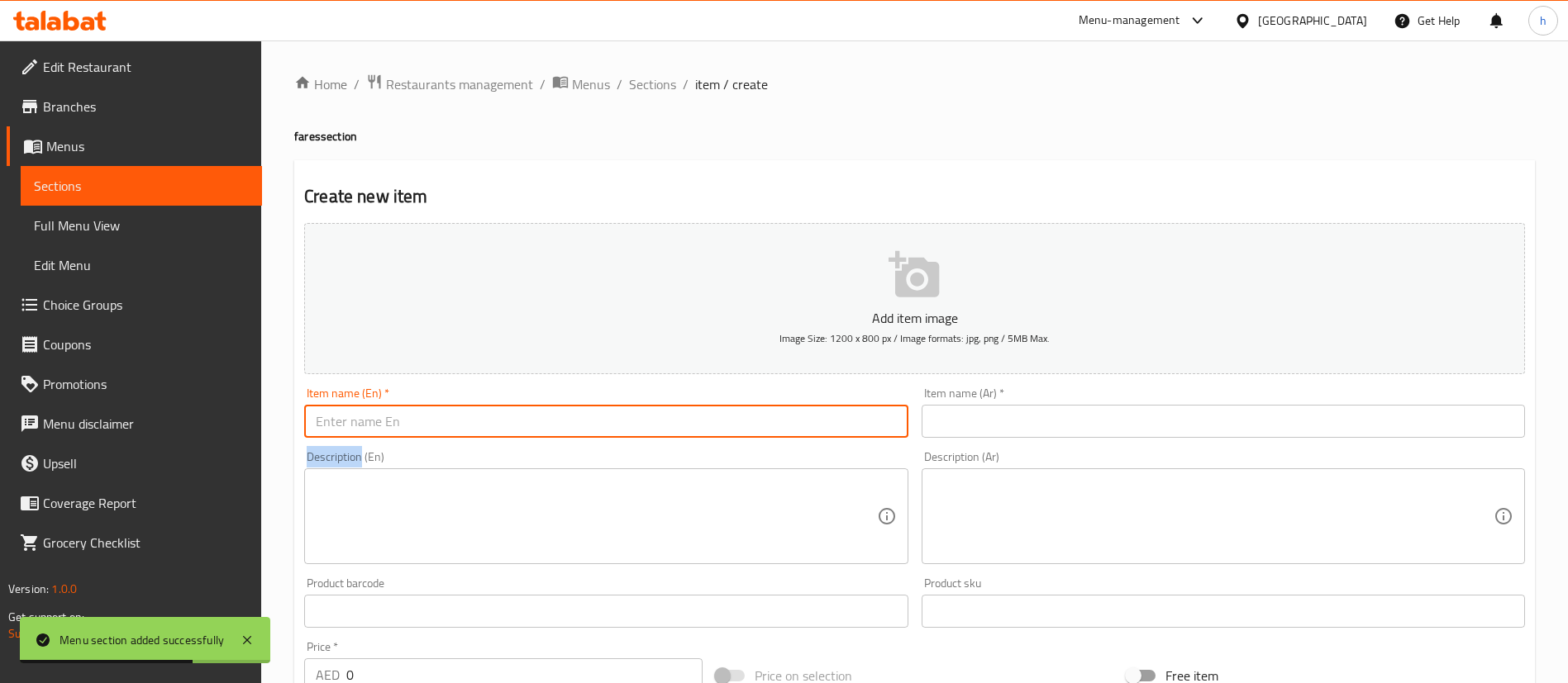
drag, startPoint x: 662, startPoint y: 438, endPoint x: 667, endPoint y: 429, distance: 10.3
click at [662, 437] on input "text" at bounding box center [606, 421] width 603 height 33
type input "ss"
click at [1137, 410] on input "text" at bounding box center [1223, 421] width 603 height 33
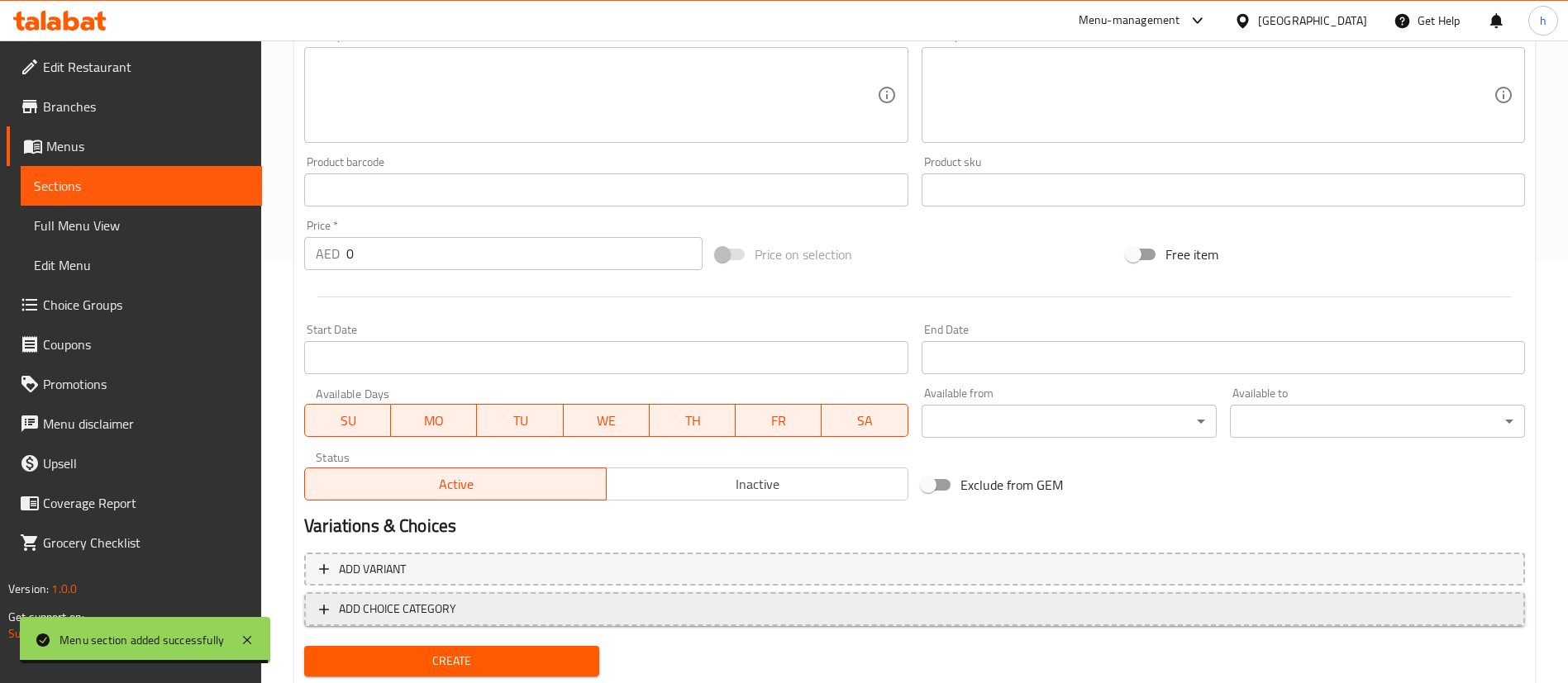
scroll to position [471, 0]
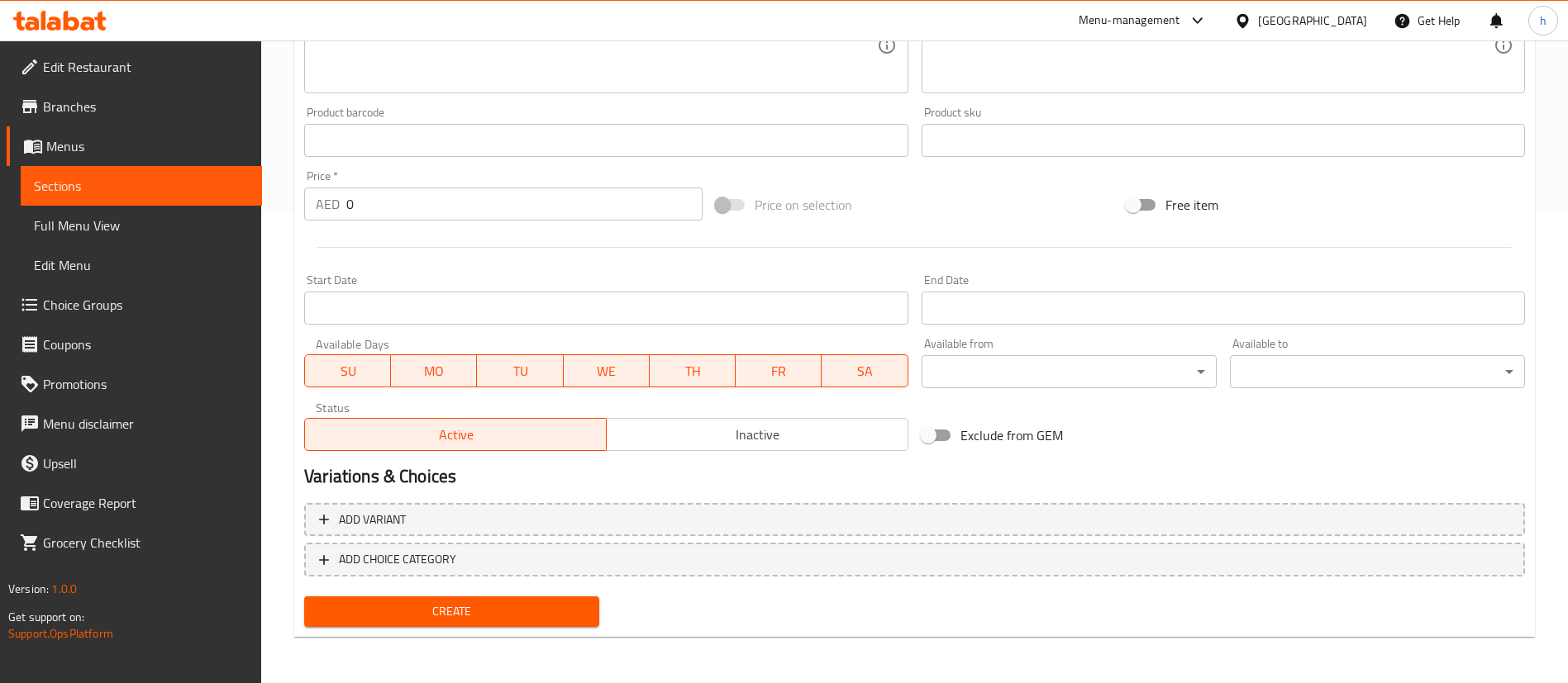
type input "ff"
click at [574, 603] on div "Add item image Image Size: 1200 x 800 px / Image formats: jpg, png / 5MB Max. I…" at bounding box center [914, 189] width 1234 height 888
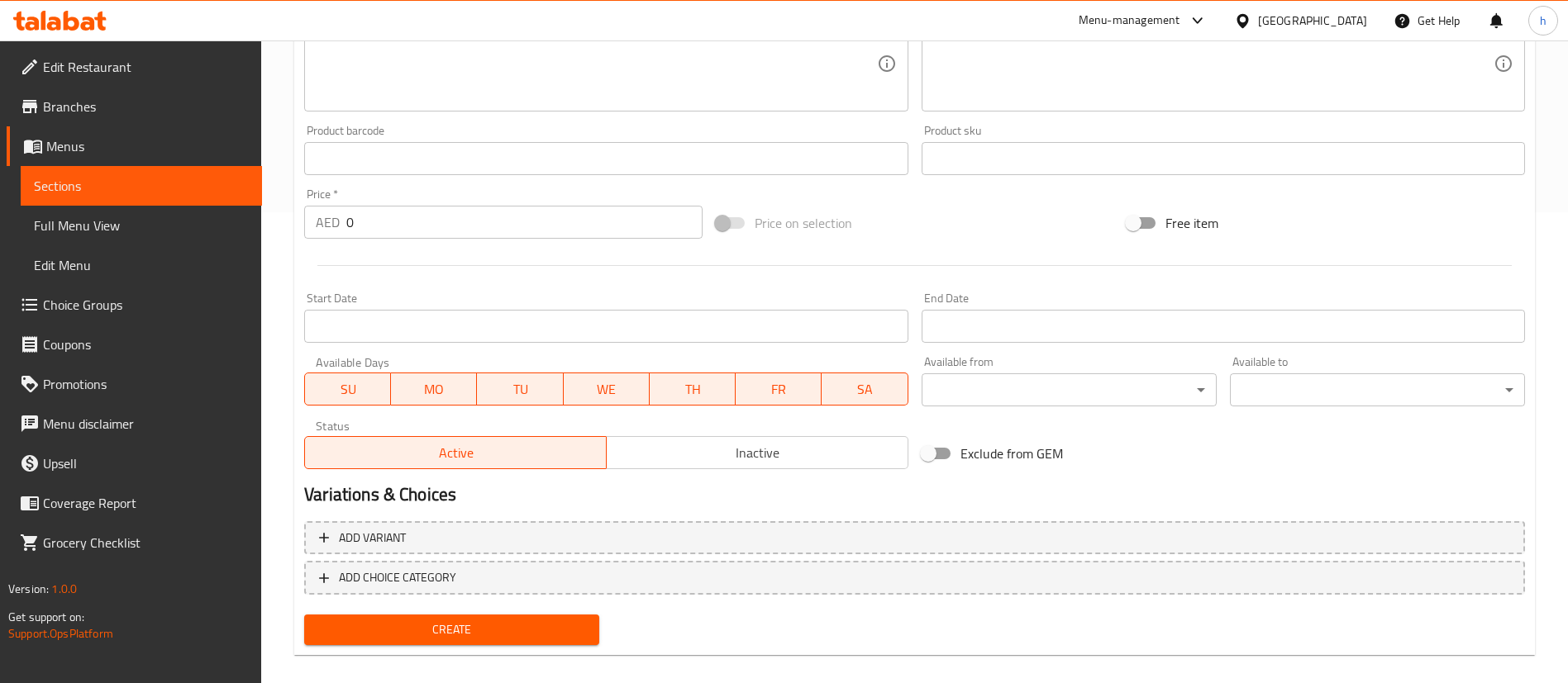
click at [578, 647] on div "Create" at bounding box center [452, 630] width 308 height 44
click at [580, 641] on button "Create" at bounding box center [452, 630] width 295 height 30
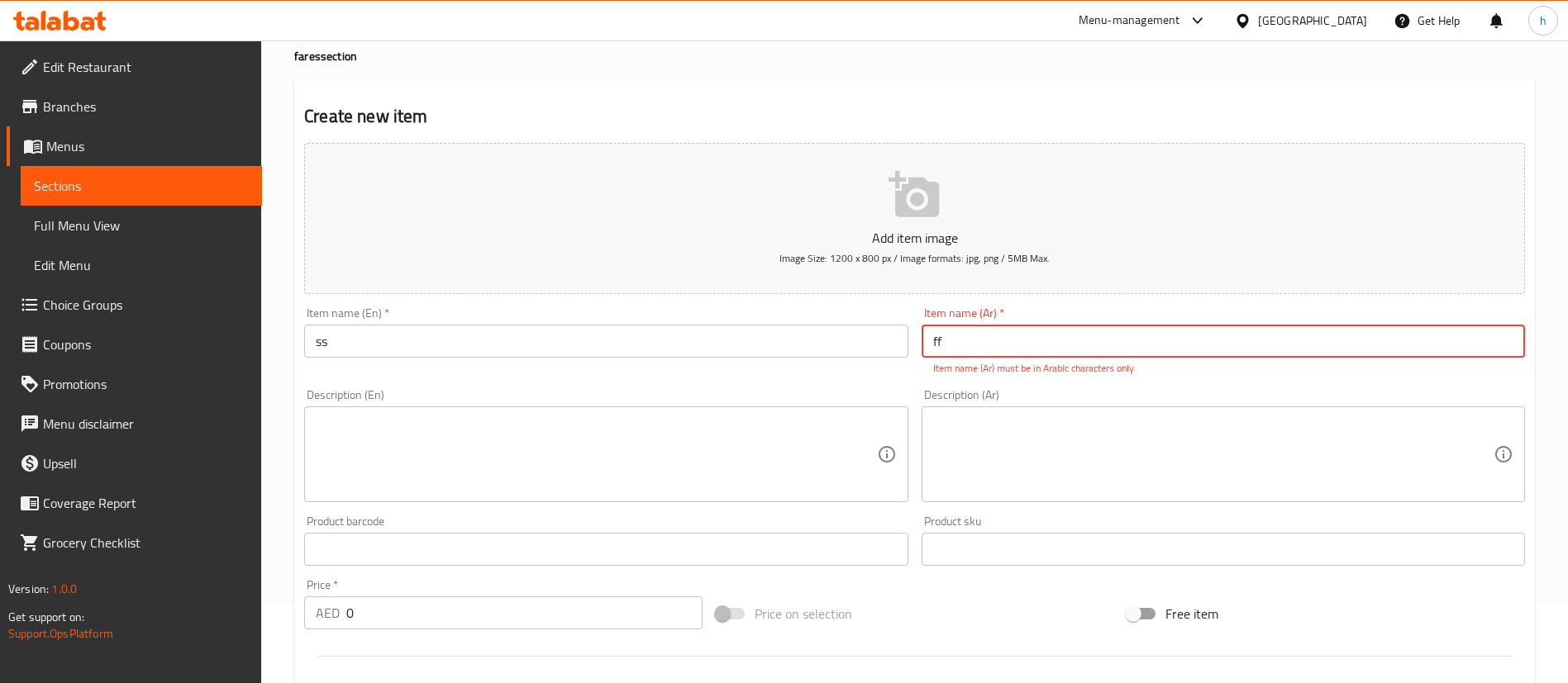
click at [85, 146] on span "Menus" at bounding box center [147, 145] width 202 height 19
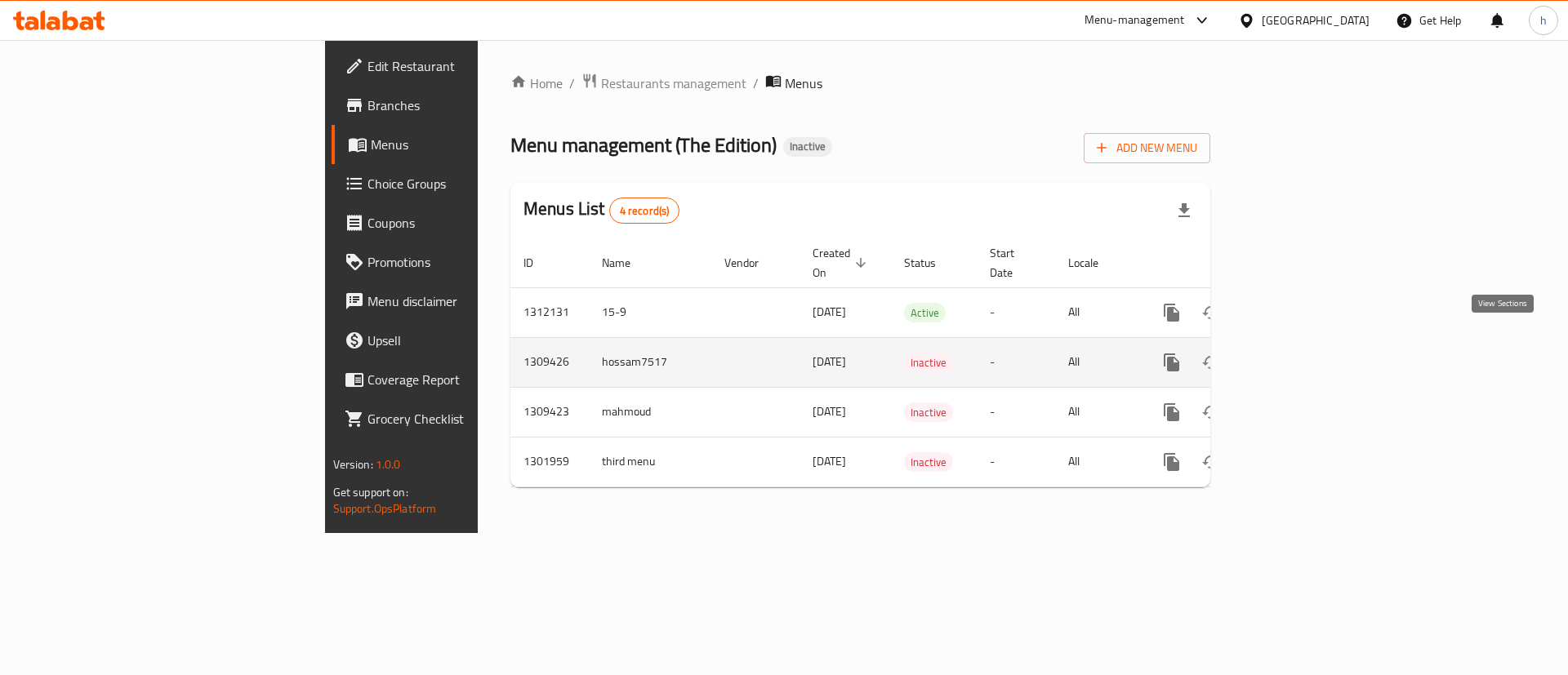
click at [1300, 353] on icon "enhanced table" at bounding box center [1289, 362] width 19 height 19
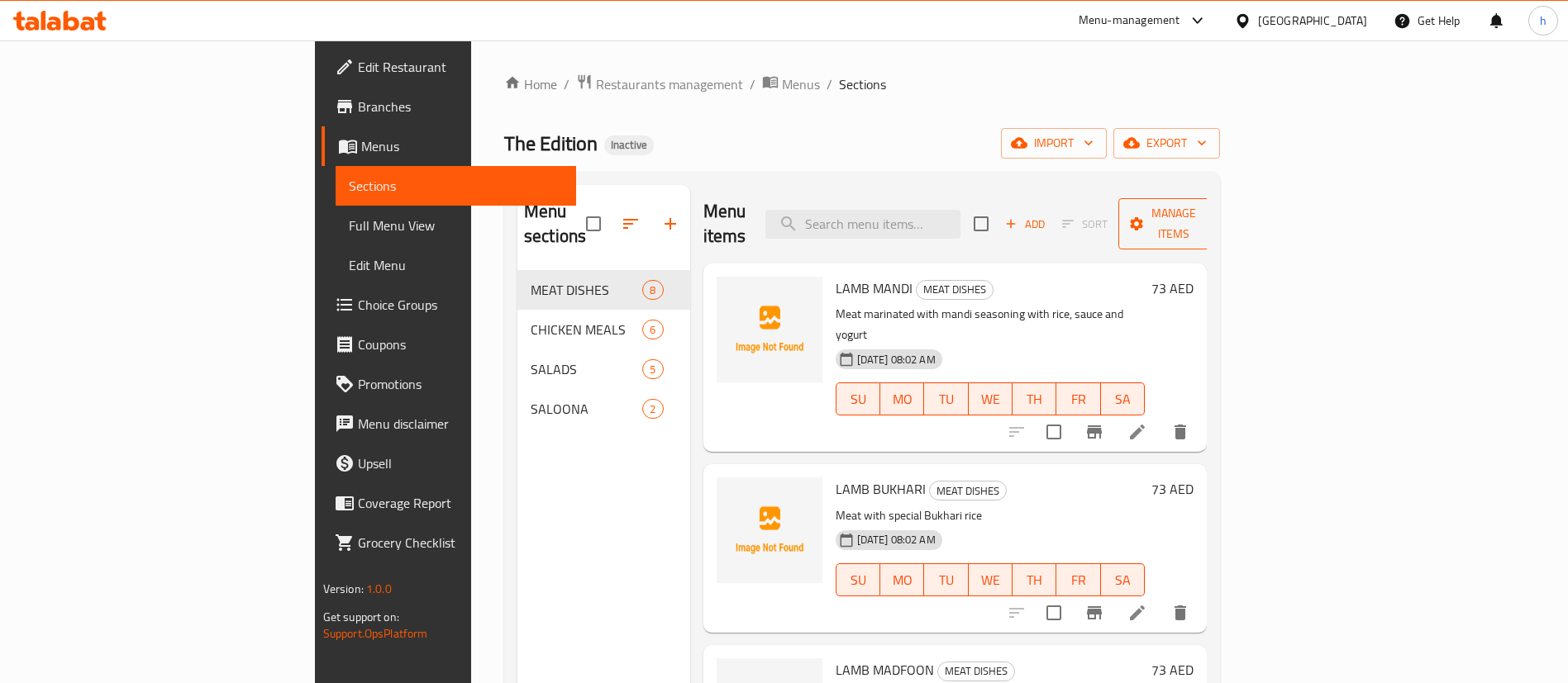
click at [1215, 205] on span "Manage items" at bounding box center [1174, 223] width 85 height 41
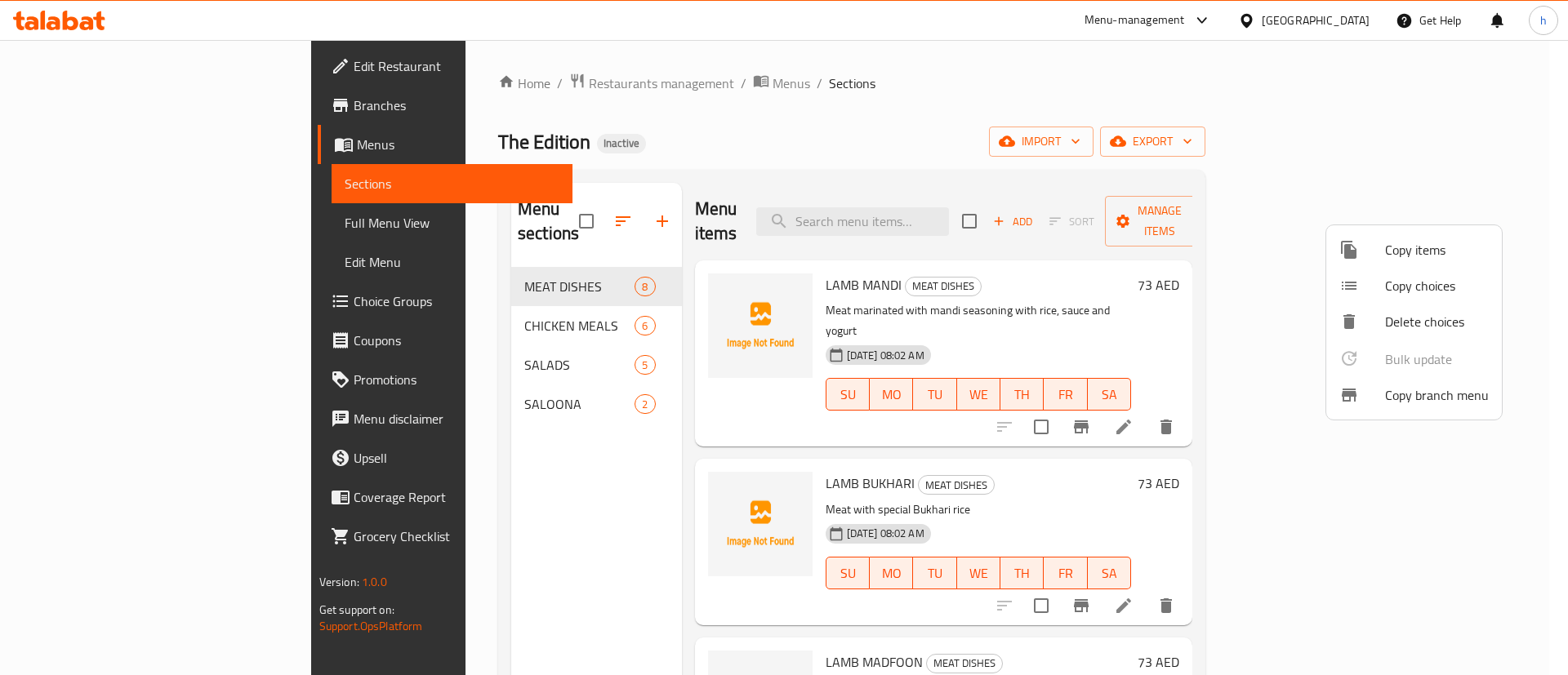
click at [1450, 390] on span "Copy branch menu" at bounding box center [1437, 394] width 104 height 19
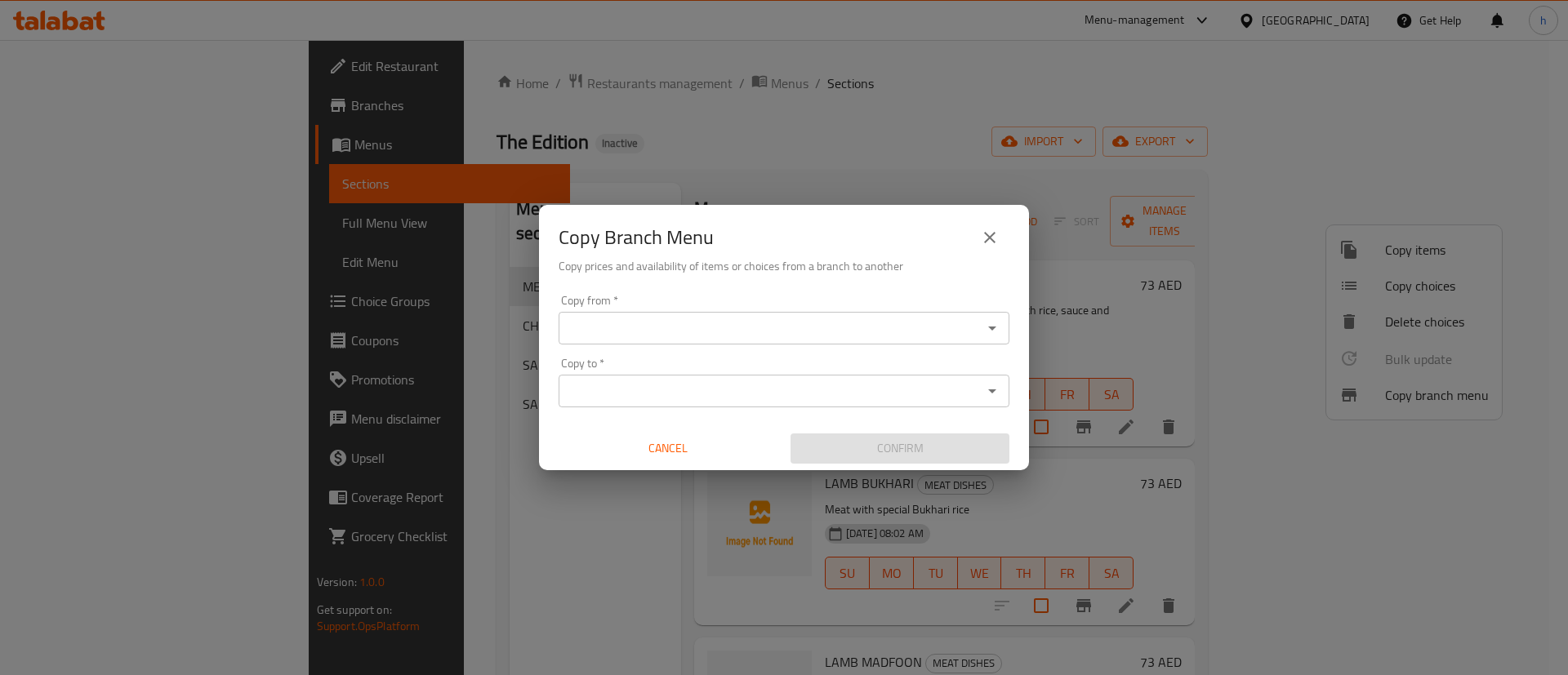
click at [987, 235] on icon "close" at bounding box center [990, 238] width 12 height 12
